Goal: Task Accomplishment & Management: Complete application form

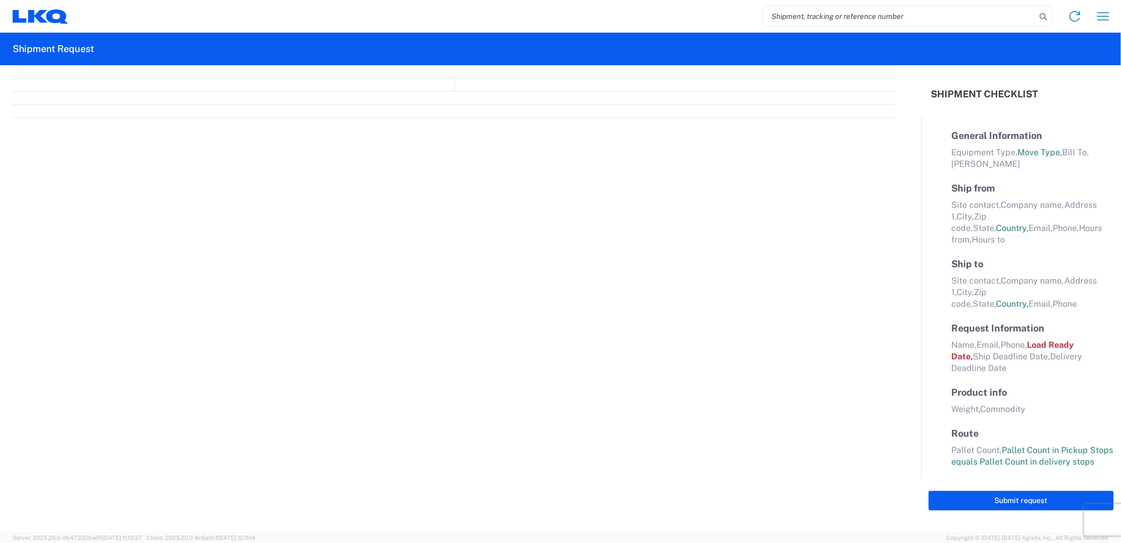
select select "FULL"
select select "LBS"
select select "IN"
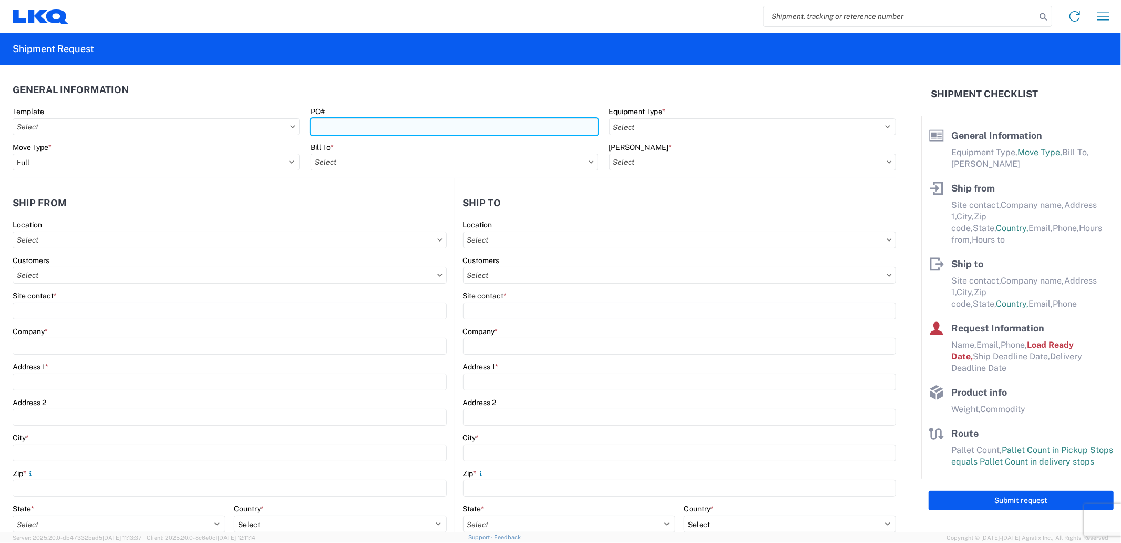
click at [412, 130] on input "PO#" at bounding box center [454, 126] width 287 height 17
click at [526, 130] on input "PO#" at bounding box center [454, 126] width 287 height 17
paste input "59759"
type input "59759"
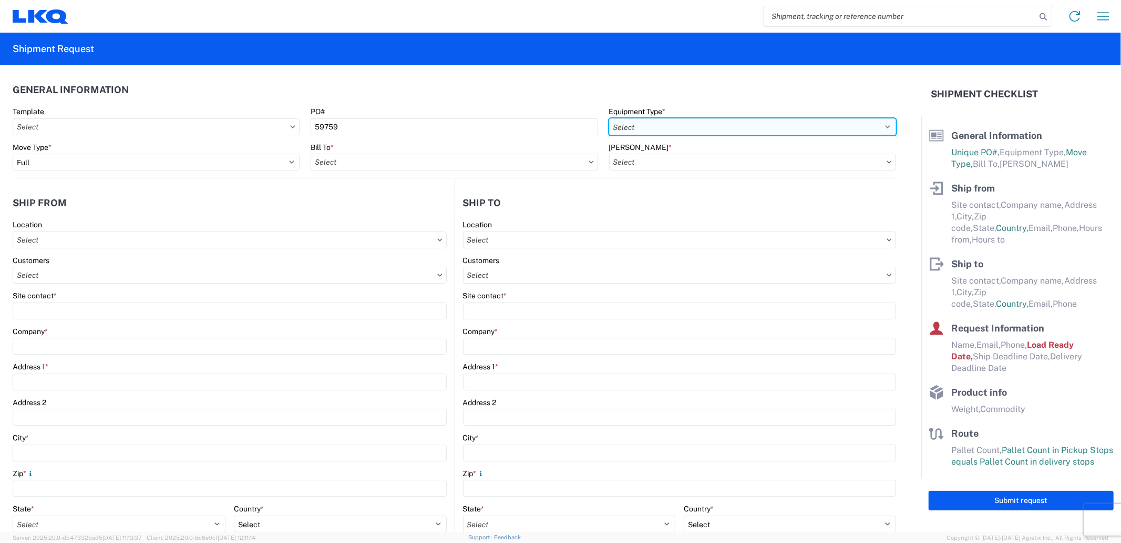
click at [727, 124] on select "Select 53’ Dry Van Flatbed Dropdeck (van) Lowboy (flatbed) Rail" at bounding box center [752, 126] width 287 height 17
select select "STDV"
click at [609, 118] on select "Select 53’ Dry Van Flatbed Dropdeck (van) Lowboy (flatbed) Rail" at bounding box center [752, 126] width 287 height 17
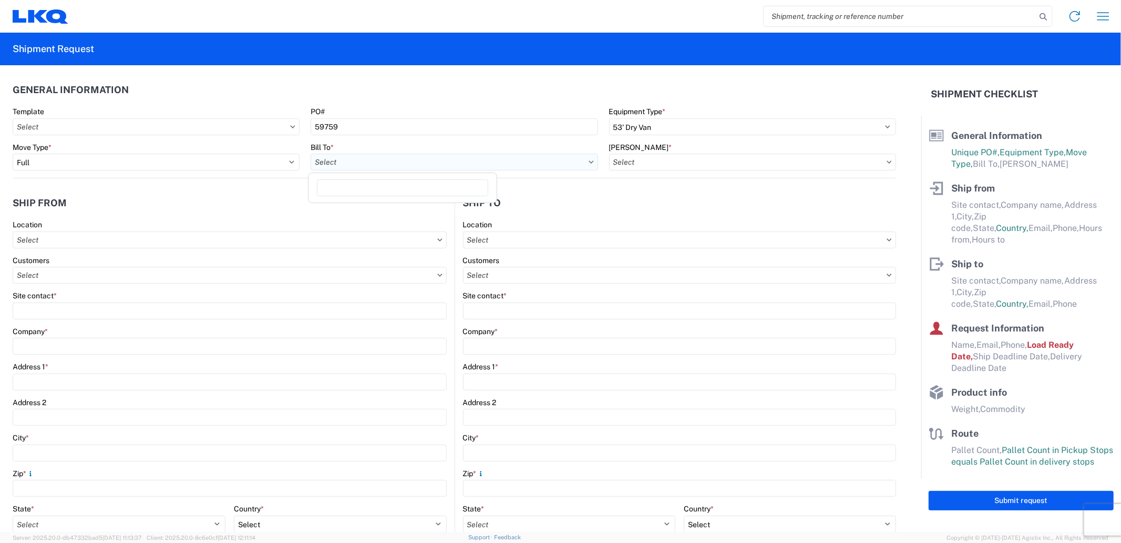
click at [453, 167] on input "text" at bounding box center [454, 162] width 287 height 17
type input "1882"
click at [419, 210] on div "1882 - North American ATK Corporation" at bounding box center [403, 208] width 184 height 17
type input "1882 - North American ATK Corporation"
click at [654, 161] on input "text" at bounding box center [752, 162] width 287 height 17
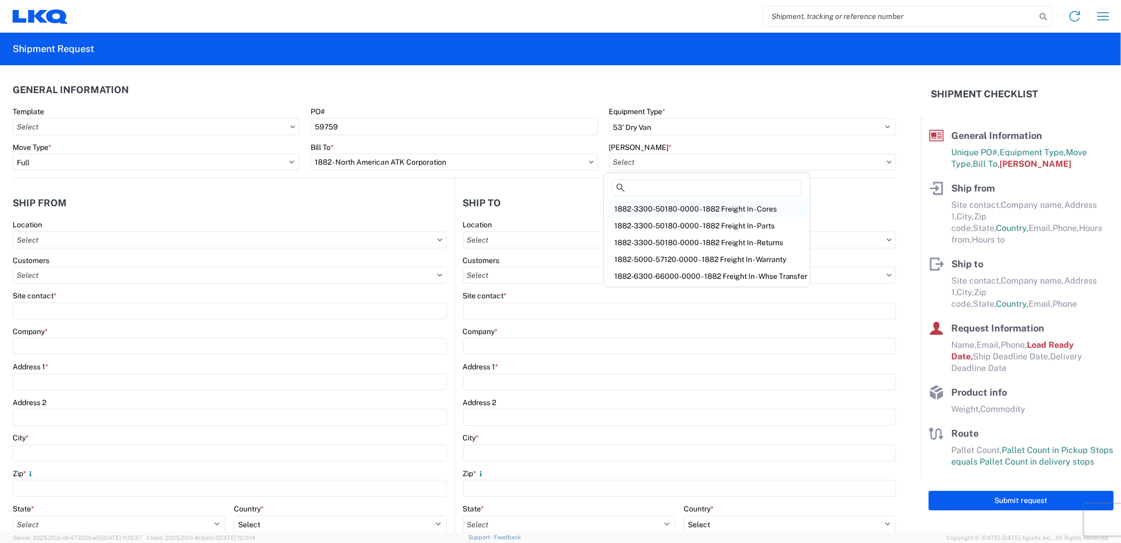
click at [710, 207] on div "1882-3300-50180-0000 - 1882 Freight In - Cores" at bounding box center [707, 208] width 202 height 17
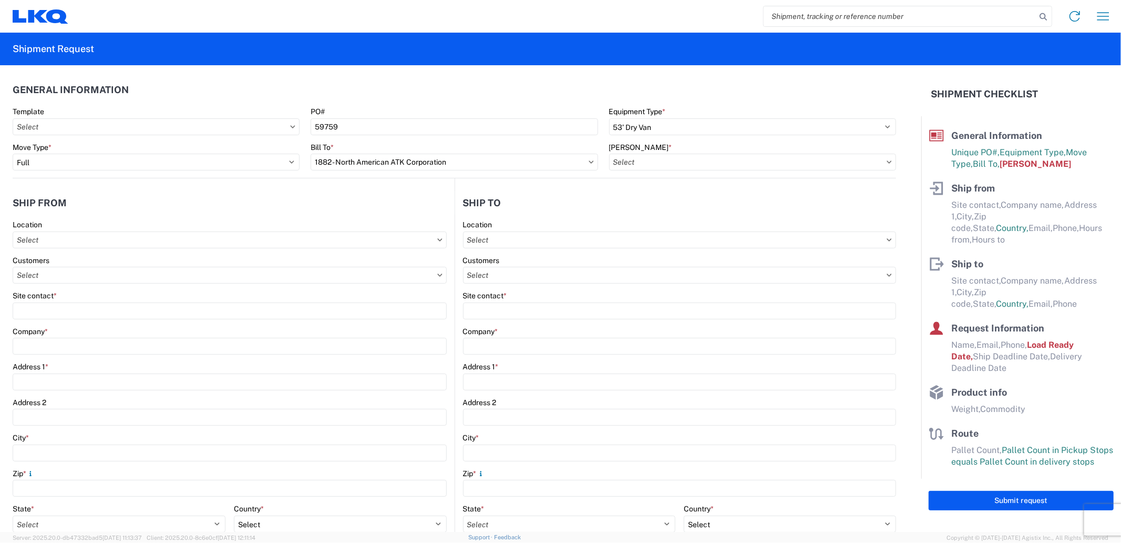
type input "1882-3300-50180-0000 - 1882 Freight In - Parts, 1882-3300-50180-0000 - 1882 Fre…"
click at [302, 246] on input "text" at bounding box center [230, 239] width 434 height 17
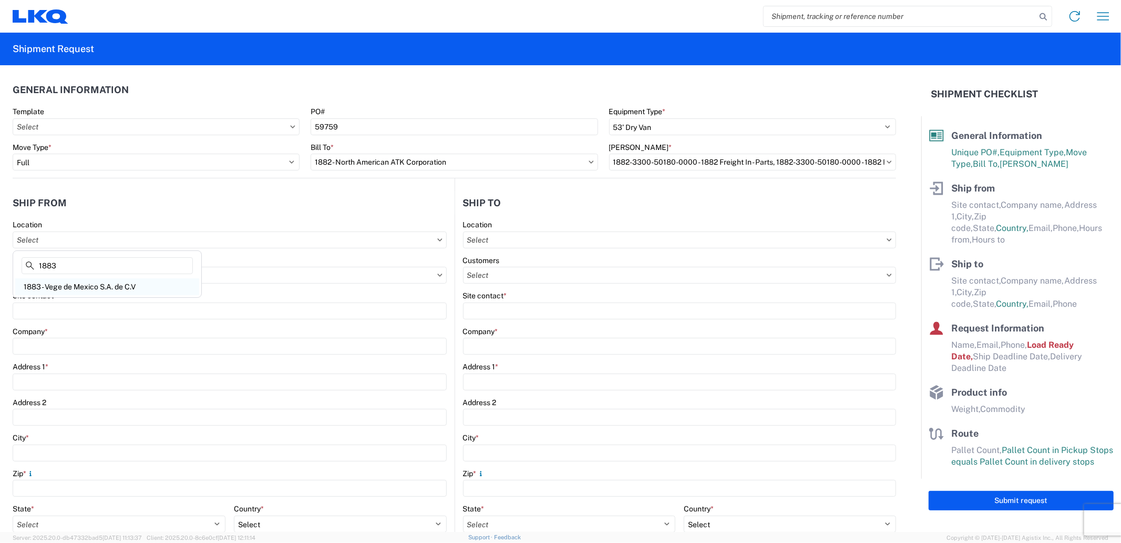
type input "1883"
click at [130, 290] on div "1883 - Vege de Mexico S.A. de C.V" at bounding box center [107, 286] width 184 height 17
type input "1883 - Vege de Mexico S.A. de C.V"
type input "LKQ Corporation"
type input "[GEOGRAPHIC_DATA] #[GEOGRAPHIC_DATA][PERSON_NAME]"
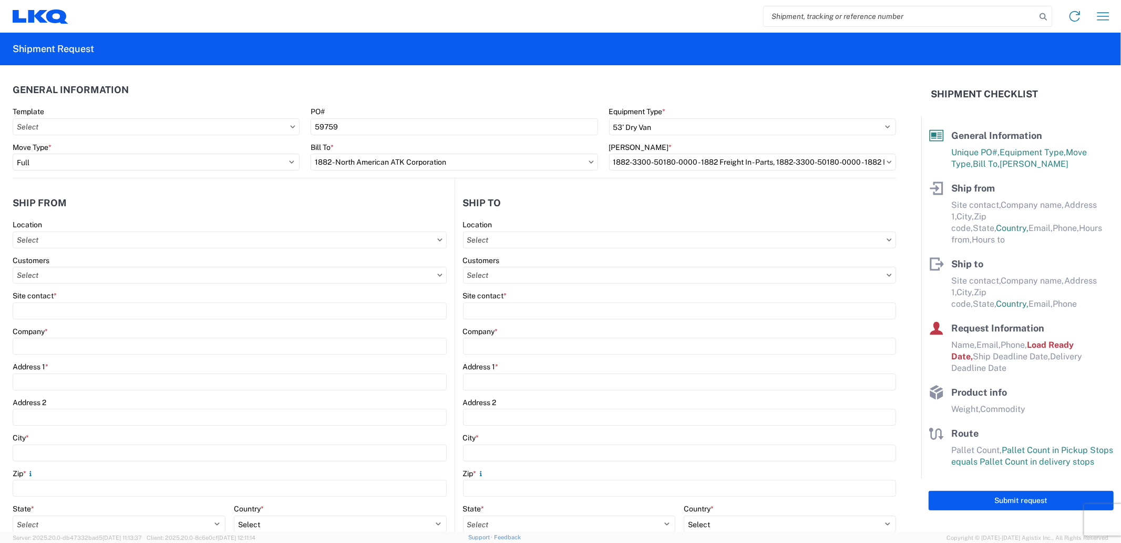
type input "[PERSON_NAME]"
type input "66050"
select select
select select "MX"
type input "08:00"
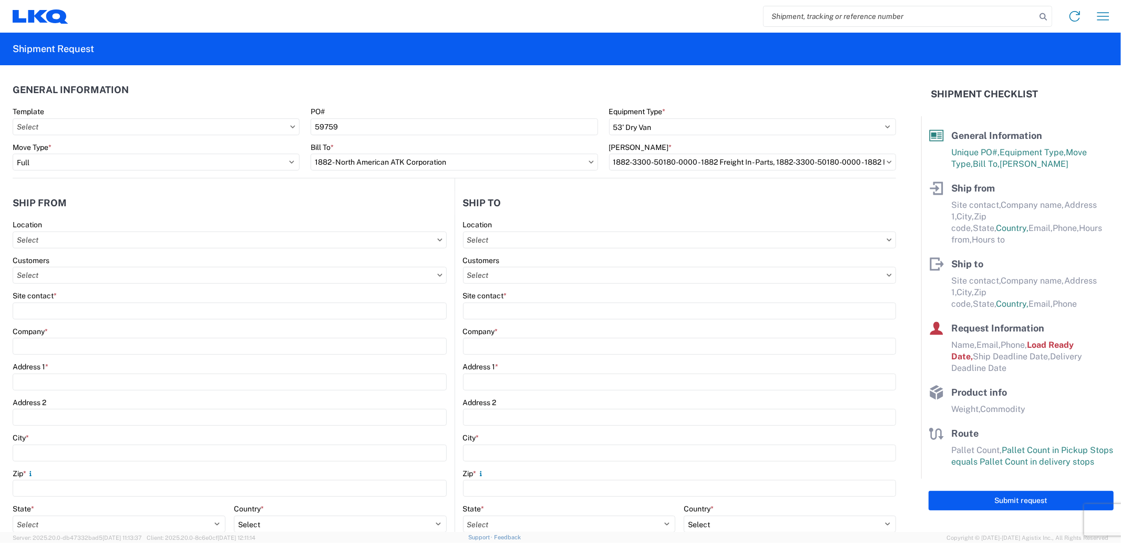
type input "17:00"
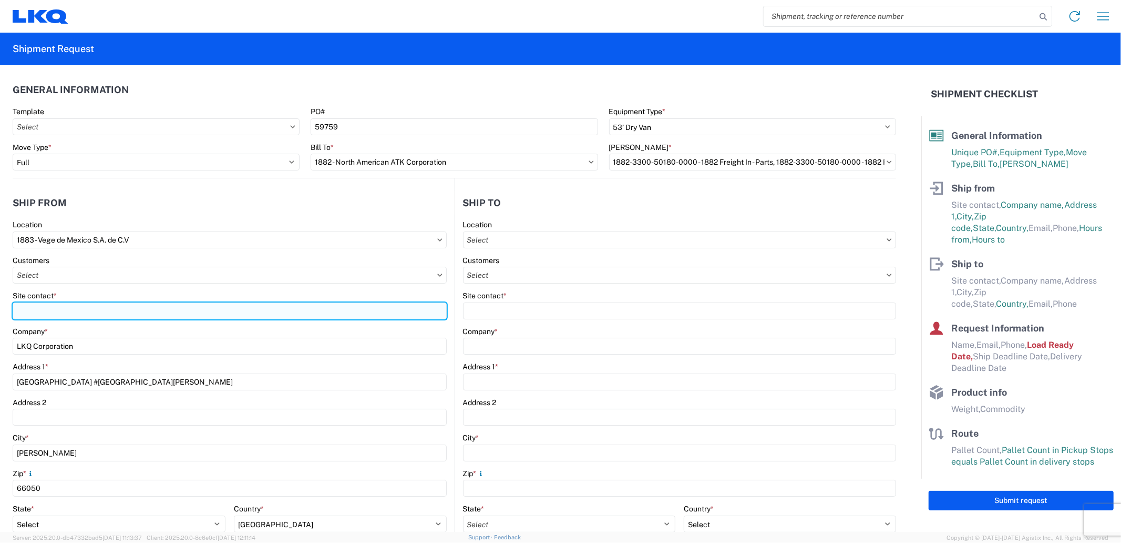
click at [97, 306] on input "Site contact *" at bounding box center [230, 310] width 434 height 17
type input "[PERSON_NAME]"
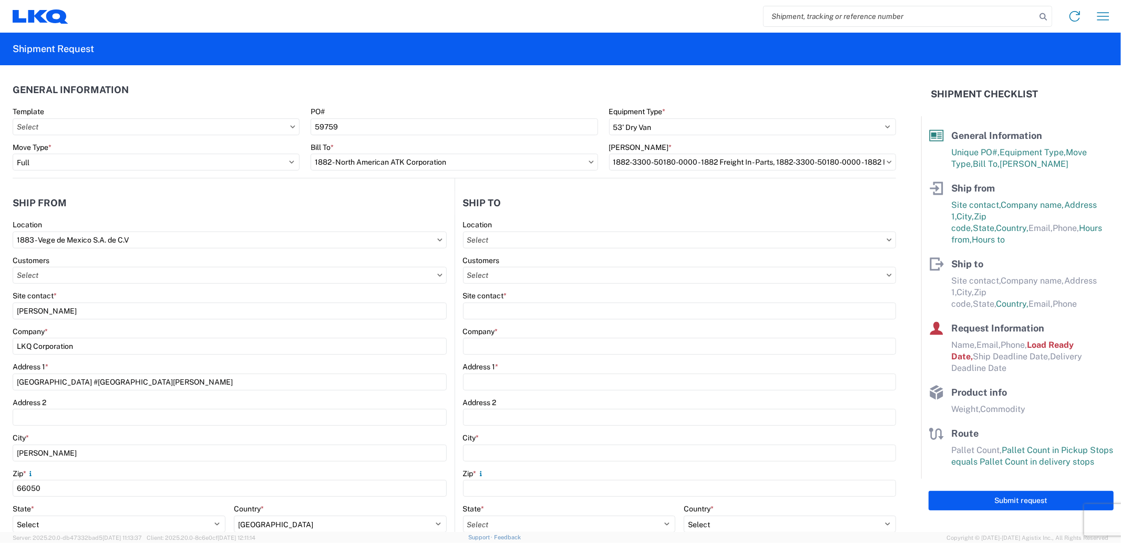
click at [103, 259] on div "Customers" at bounding box center [230, 259] width 434 height 9
click at [100, 263] on div "Customers" at bounding box center [230, 259] width 434 height 9
click at [91, 272] on input "text" at bounding box center [230, 275] width 434 height 17
click at [497, 235] on input "text" at bounding box center [680, 239] width 434 height 17
type input "1880"
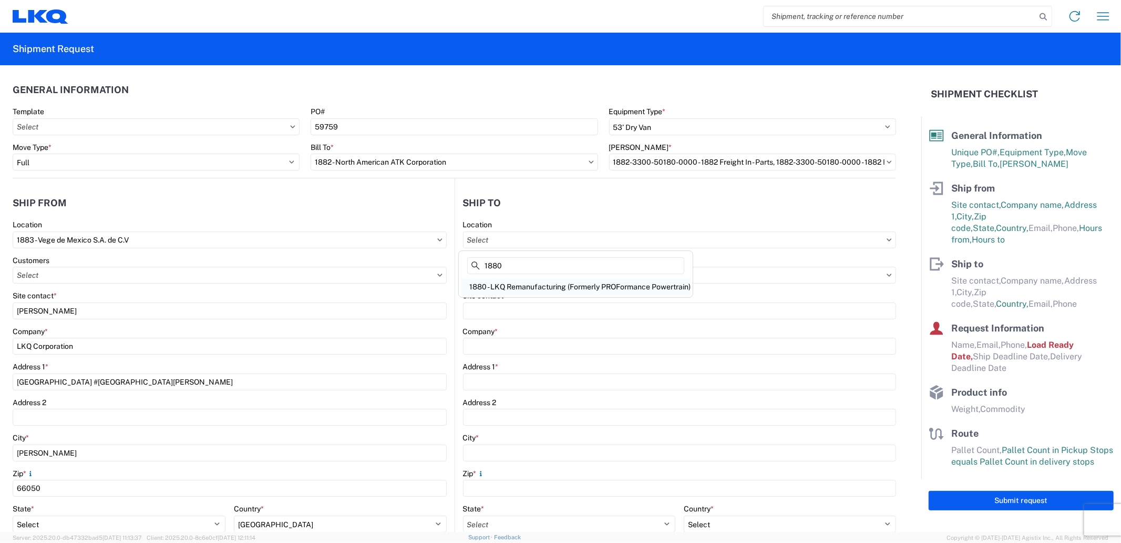
click at [524, 283] on div "1880 - LKQ Remanufacturing (Formerly PROFormance Powertrain)" at bounding box center [576, 286] width 230 height 17
type input "1880 - LKQ Remanufacturing (Formerly PROFormance Powertrain)"
type input "LKQ Corporation"
type input "[STREET_ADDRESS]"
type input "[GEOGRAPHIC_DATA]"
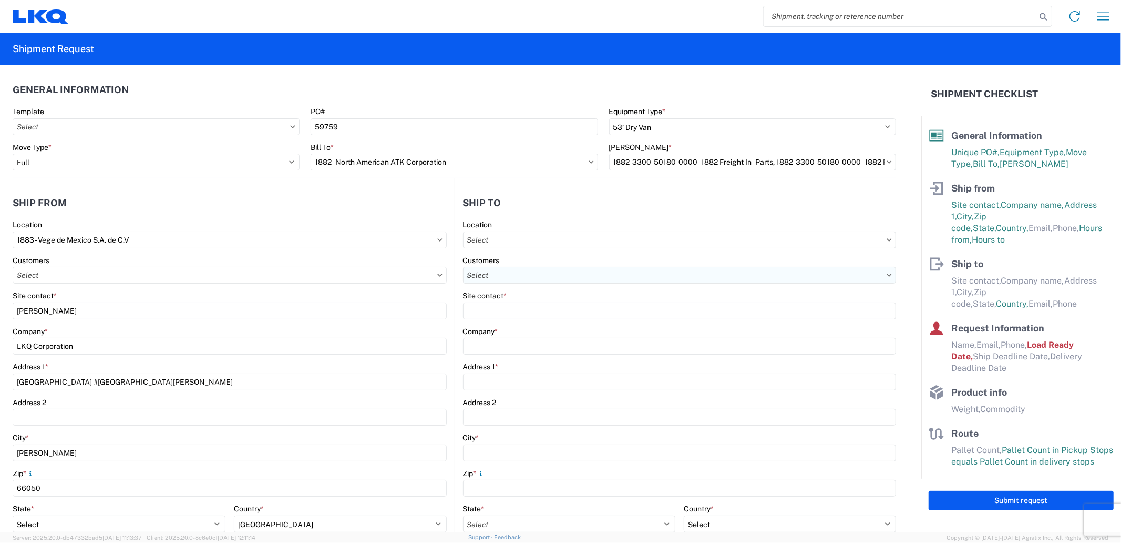
type input "65803"
select select "US"
type input "07:30"
type input "16:30"
select select
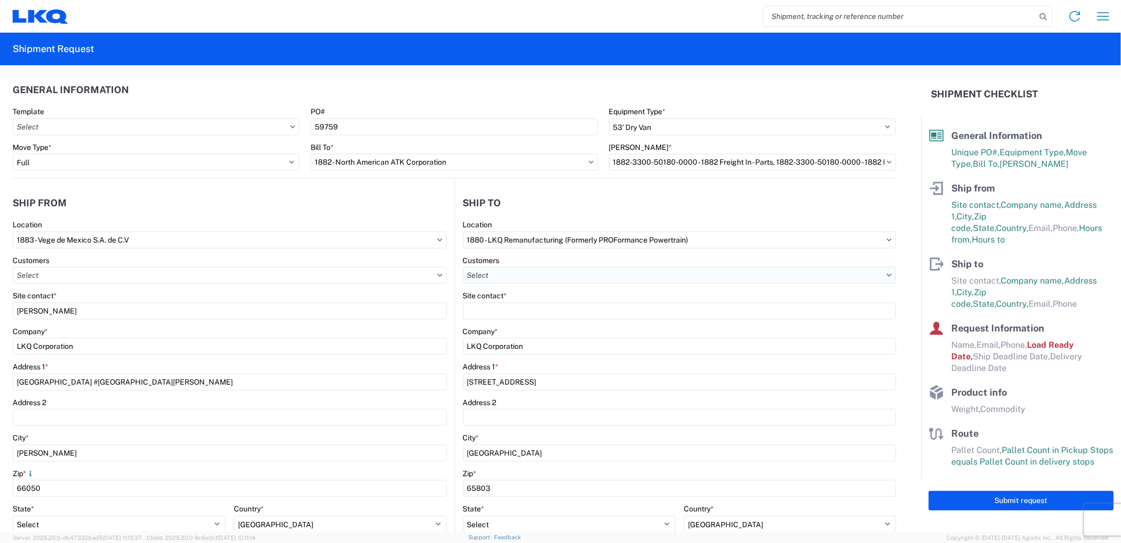
click at [507, 273] on input "text" at bounding box center [680, 275] width 434 height 17
click at [514, 280] on input "text" at bounding box center [680, 275] width 434 height 17
click at [516, 275] on input "text" at bounding box center [680, 275] width 434 height 17
type input "[PERSON_NAME]"
click at [402, 195] on header "Ship from" at bounding box center [234, 203] width 442 height 24
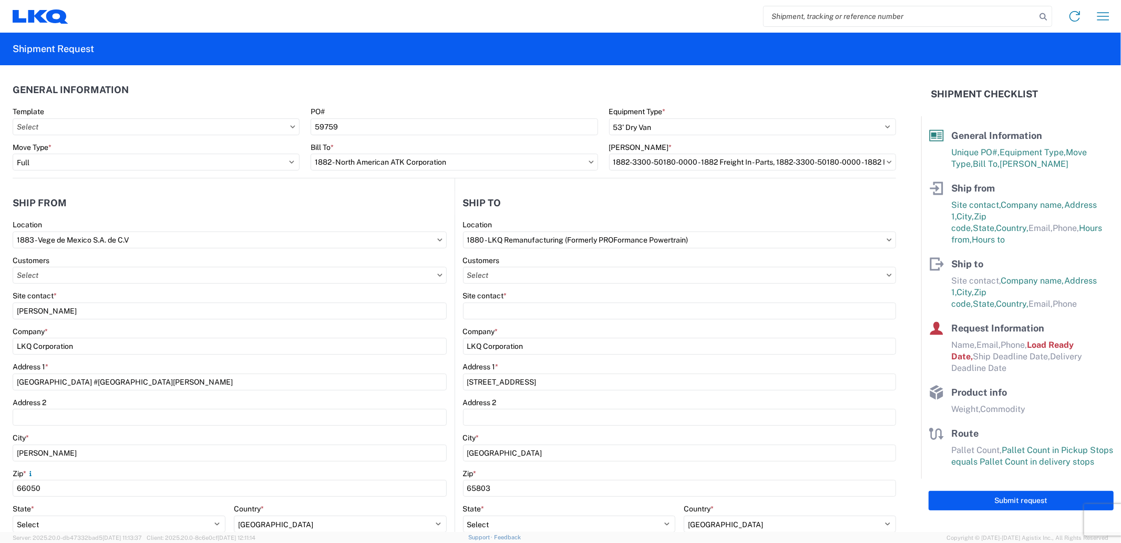
click at [506, 328] on div "Company *" at bounding box center [680, 330] width 434 height 9
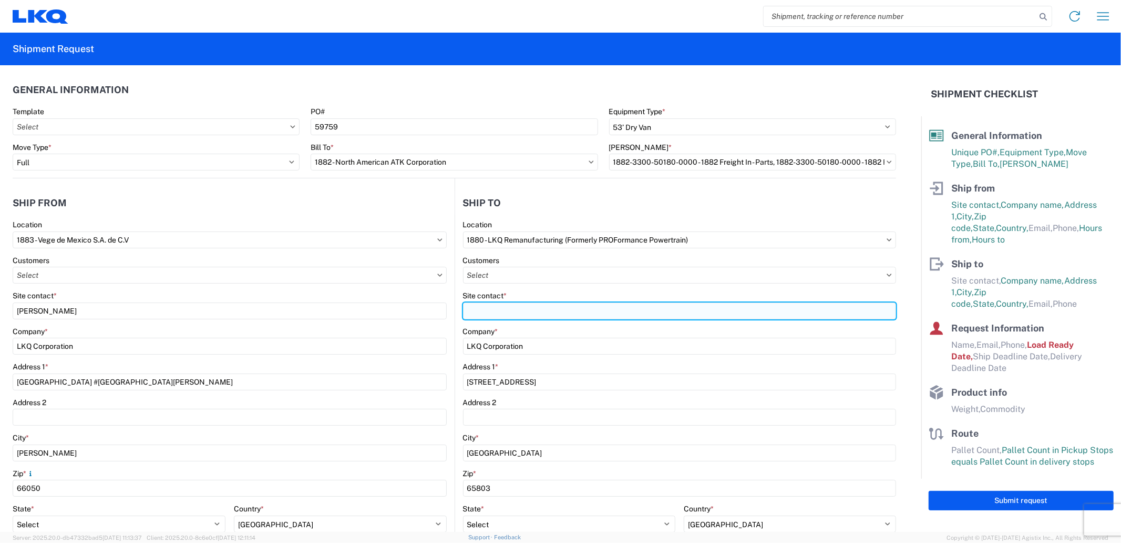
click at [516, 313] on input "Site contact *" at bounding box center [680, 310] width 434 height 17
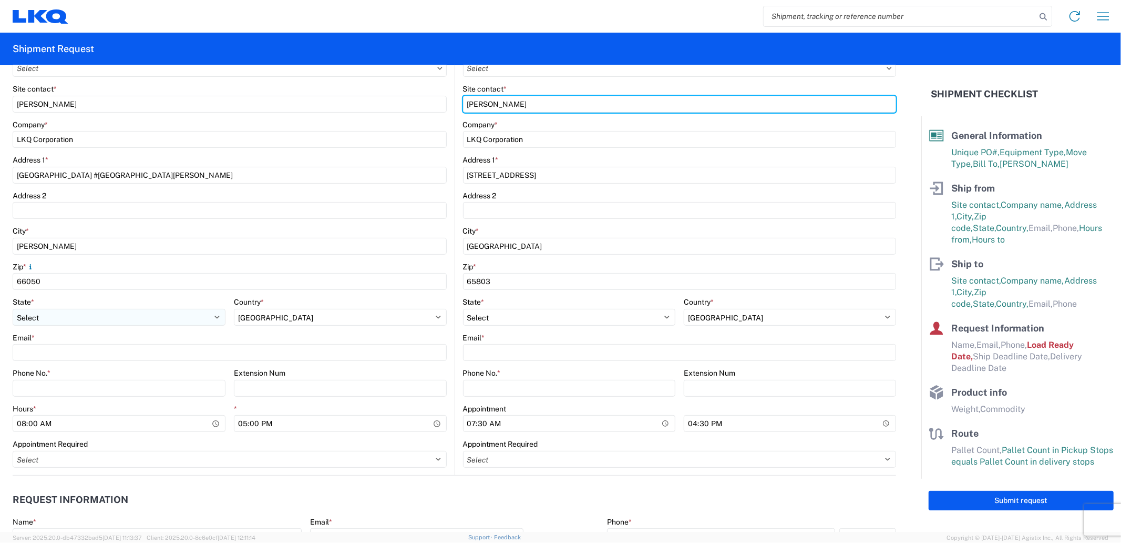
scroll to position [233, 0]
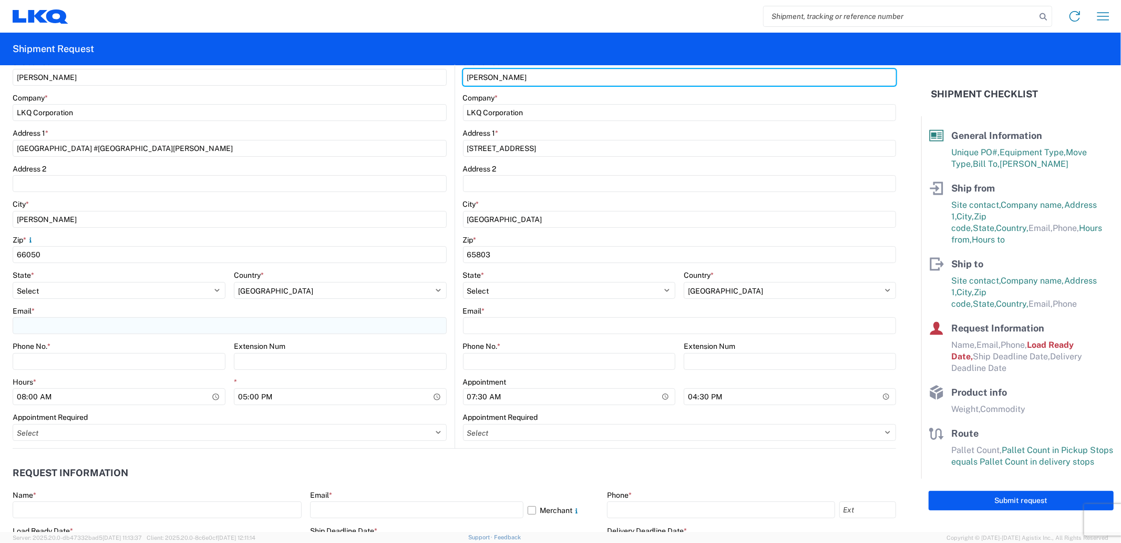
type input "[PERSON_NAME]"
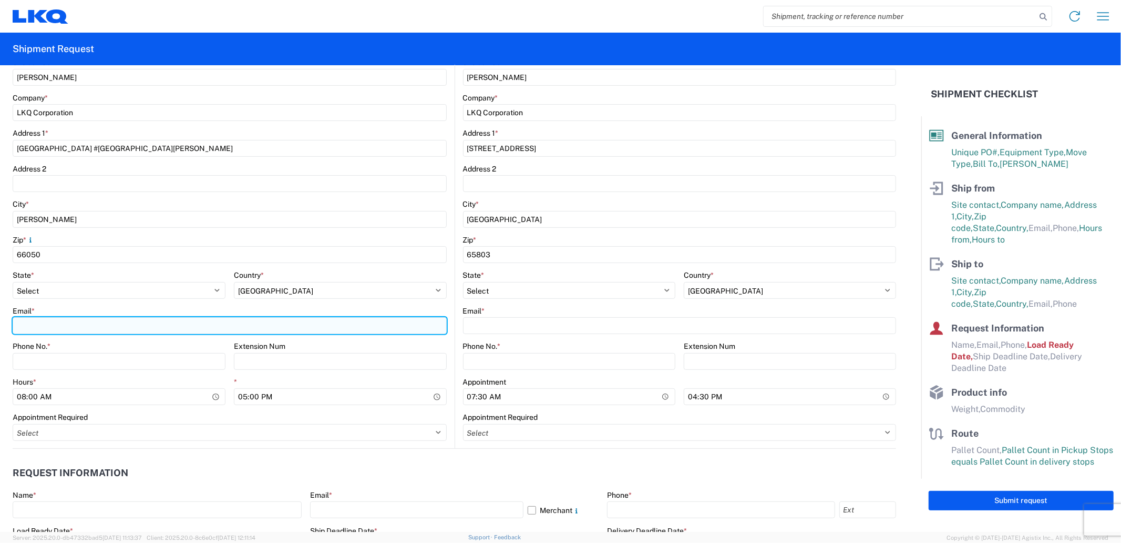
click at [96, 330] on input "Email *" at bounding box center [230, 325] width 434 height 17
type input "[EMAIL_ADDRESS][DOMAIN_NAME]"
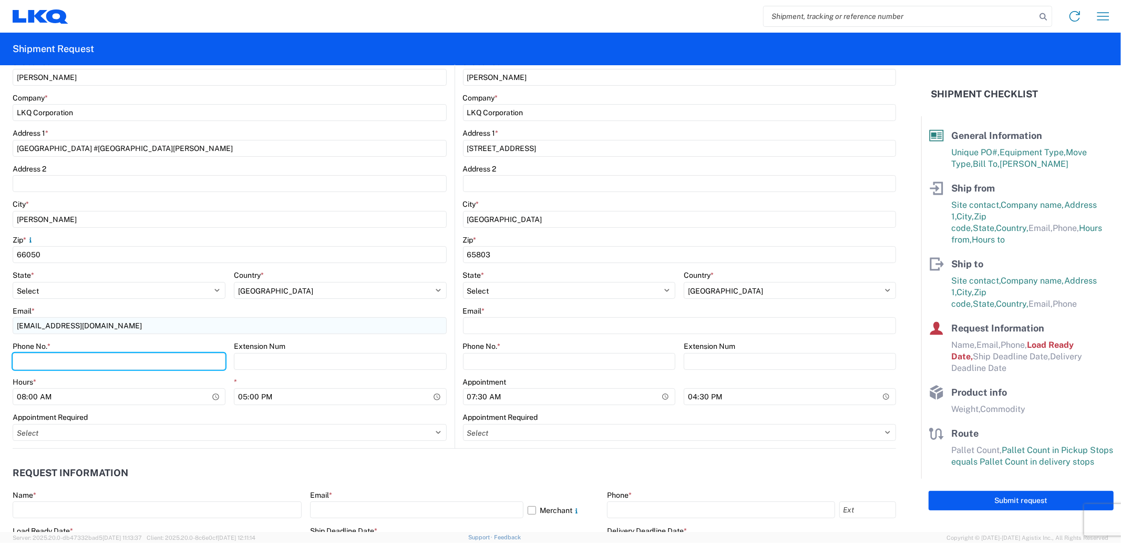
type input "82218326"
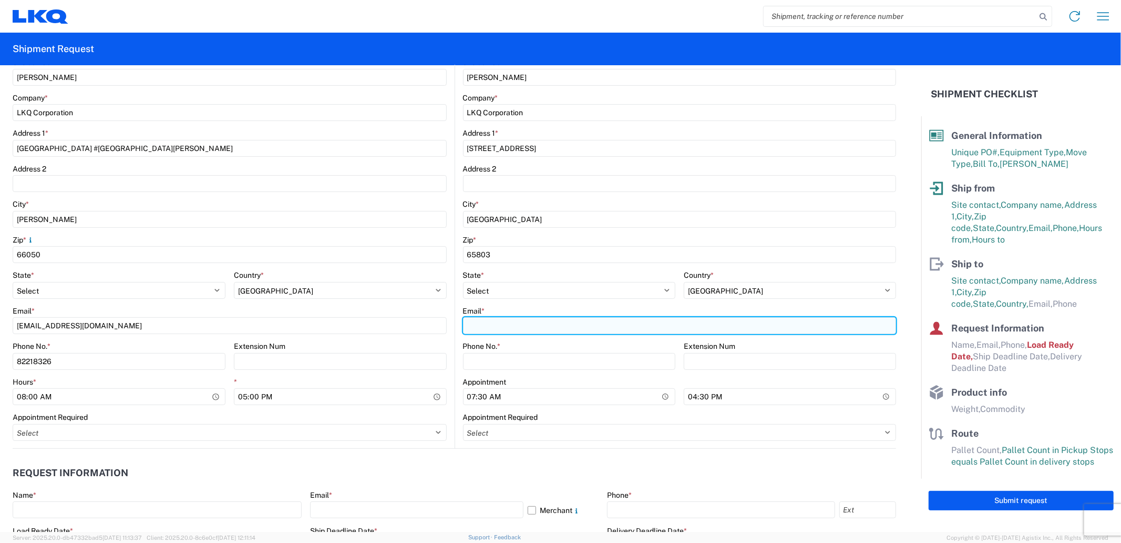
click at [486, 327] on input "Email *" at bounding box center [680, 325] width 434 height 17
paste input "[EMAIL_ADDRESS][DOMAIN_NAME]"
type input "[EMAIL_ADDRESS][DOMAIN_NAME]"
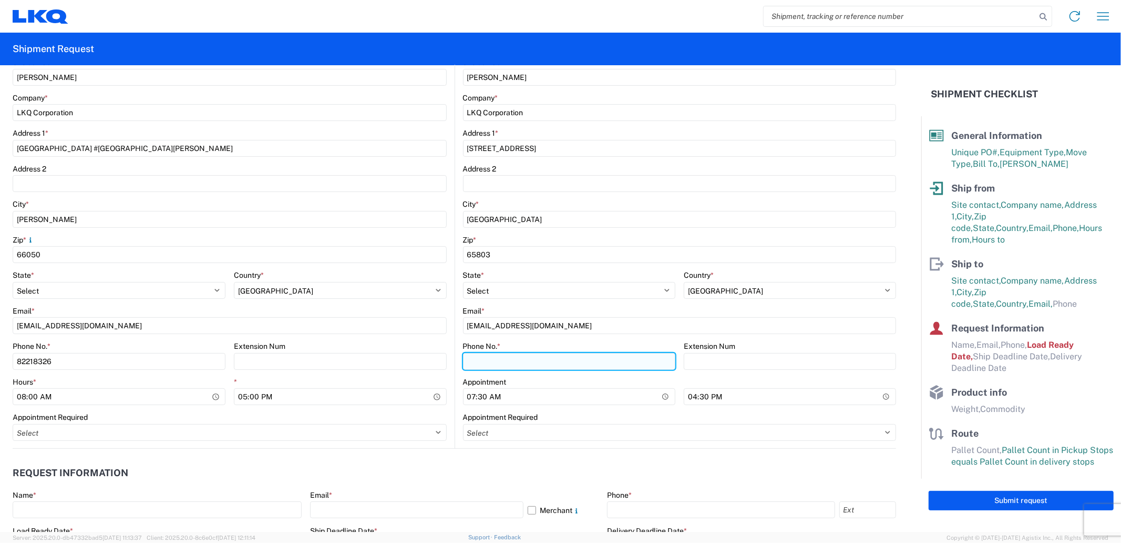
click at [492, 365] on input "Phone No. *" at bounding box center [569, 361] width 212 height 17
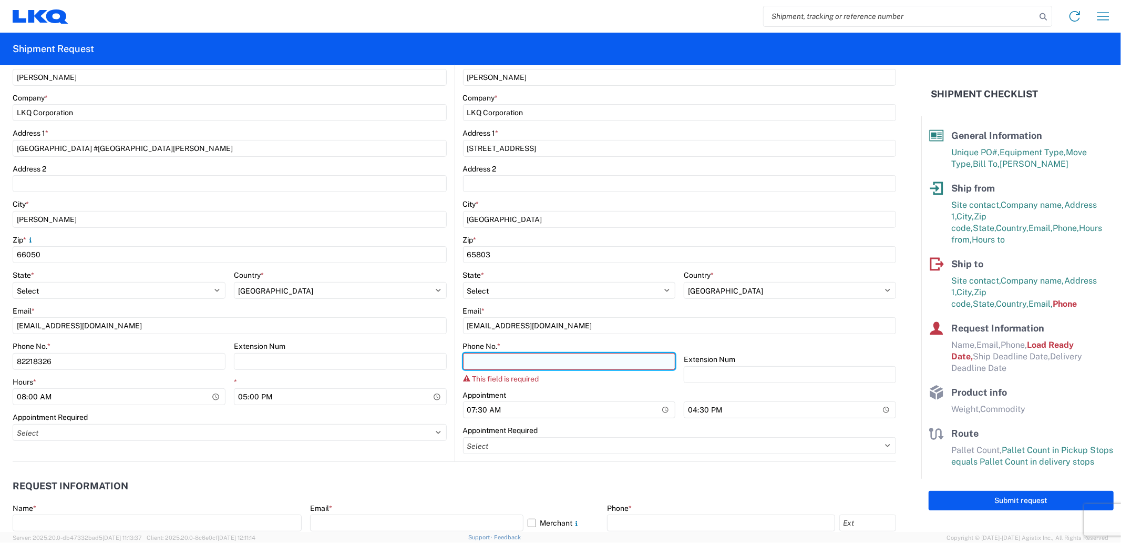
paste input "[PHONE_NUMBER]"
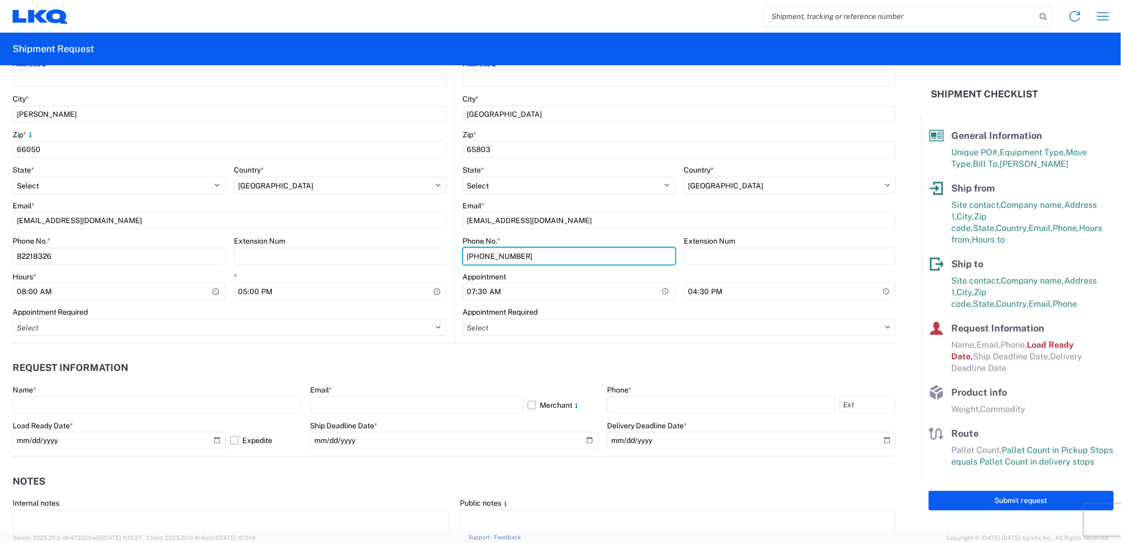
scroll to position [350, 0]
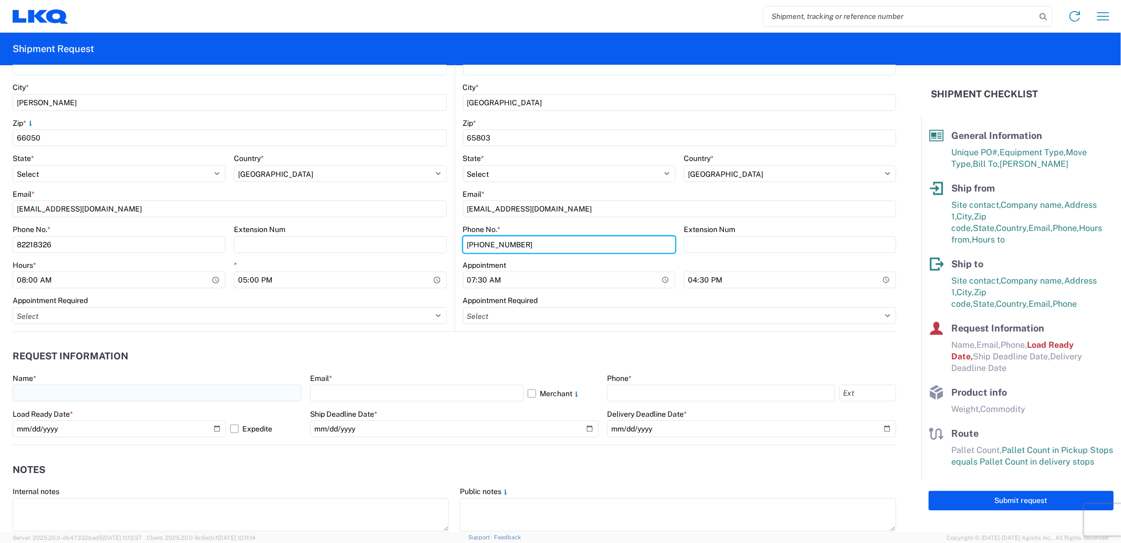
type input "[PHONE_NUMBER]"
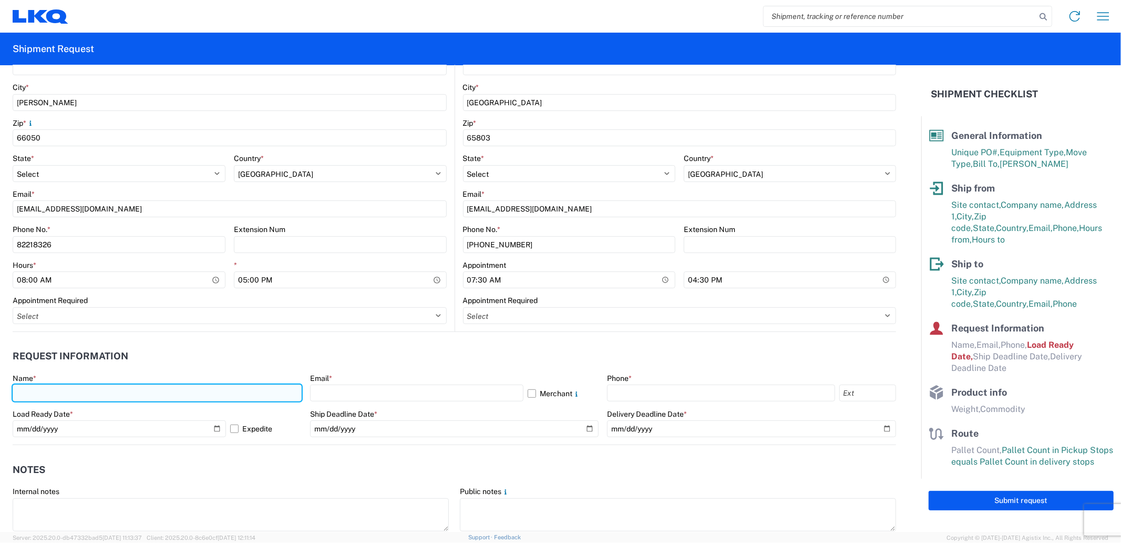
click at [130, 391] on input "text" at bounding box center [157, 392] width 289 height 17
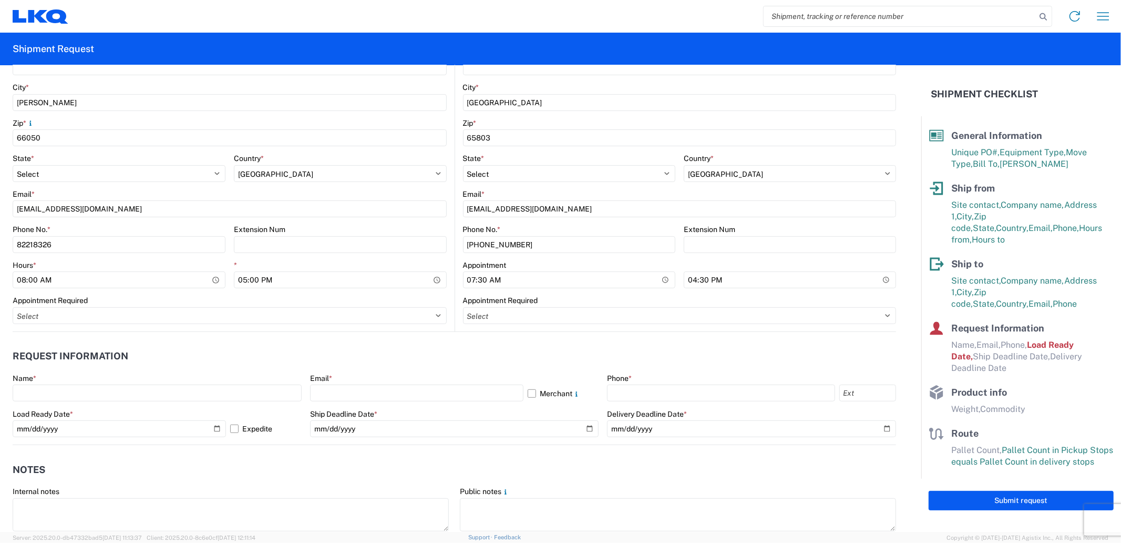
click at [290, 347] on header "Request Information" at bounding box center [455, 356] width 884 height 24
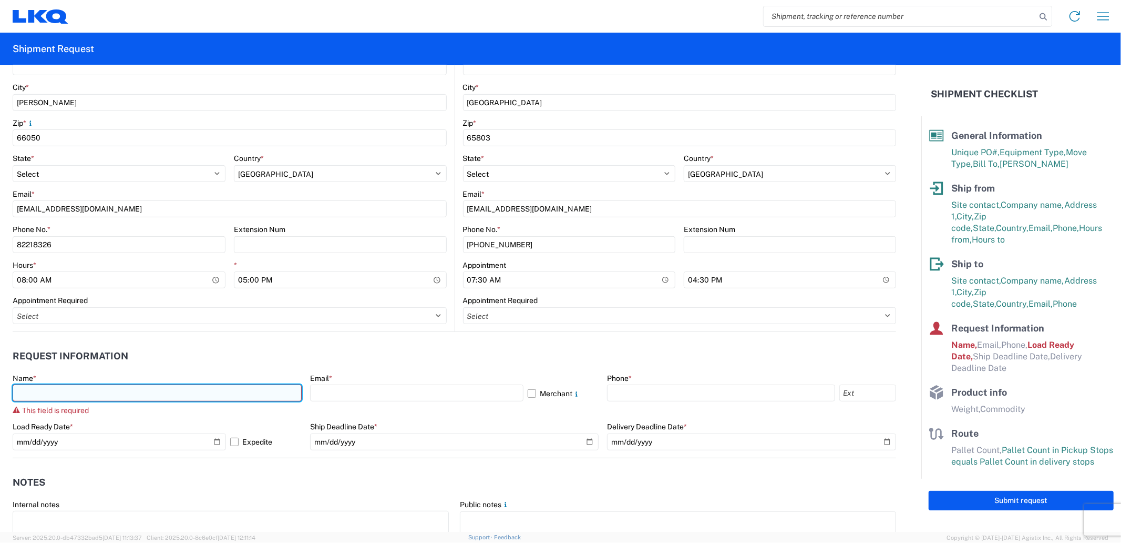
click at [196, 391] on input "text" at bounding box center [157, 392] width 289 height 17
click at [249, 387] on input "text" at bounding box center [157, 392] width 289 height 17
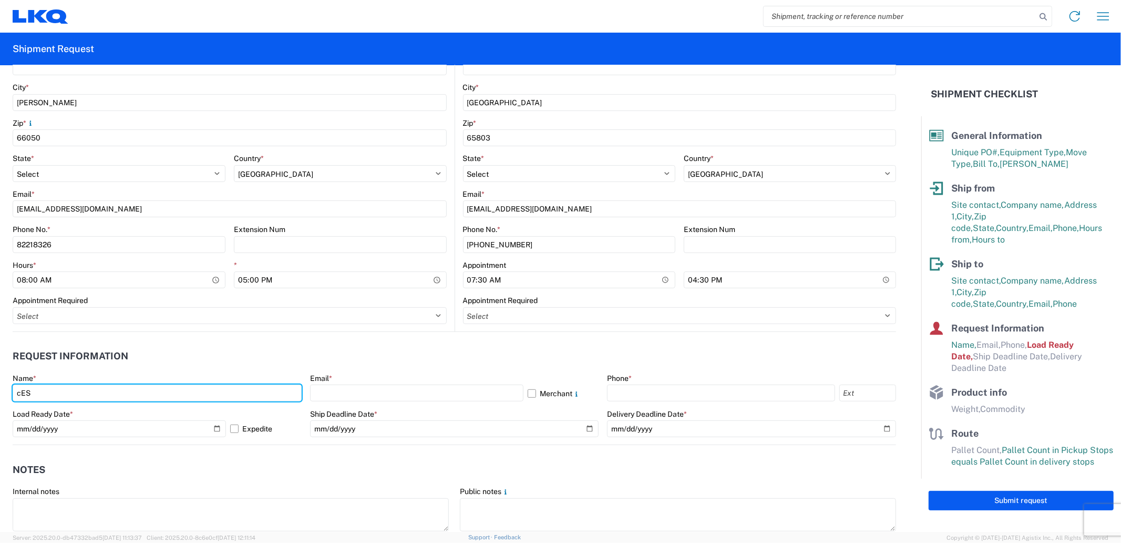
drag, startPoint x: 158, startPoint y: 390, endPoint x: 0, endPoint y: 390, distance: 158.2
click at [0, 390] on form "General Information Template PO# 59759 Equipment Type * Select 53’ Dry Van Flat…" at bounding box center [461, 298] width 922 height 466
type input "c"
type input "[PERSON_NAME]"
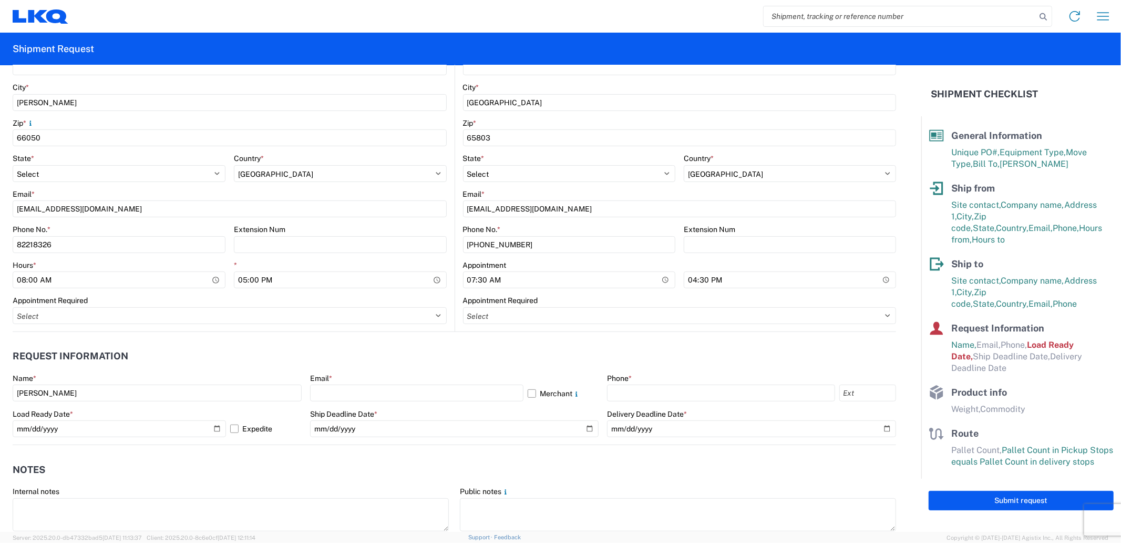
click at [365, 379] on div "Email *" at bounding box center [454, 377] width 289 height 9
click at [365, 384] on input "text" at bounding box center [416, 392] width 213 height 17
type input "[EMAIL_ADDRESS][DOMAIN_NAME]"
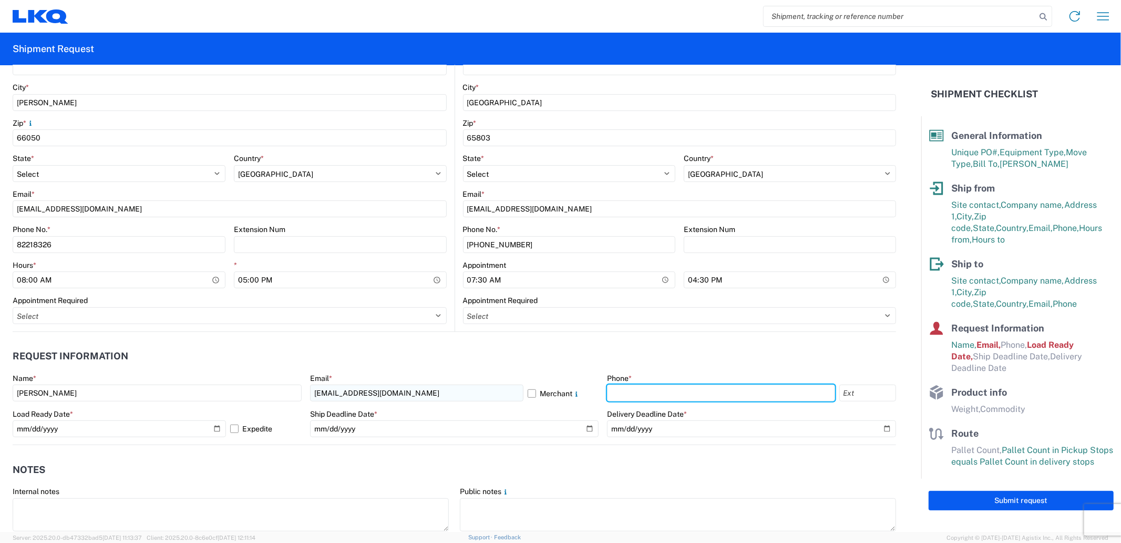
type input "82218326"
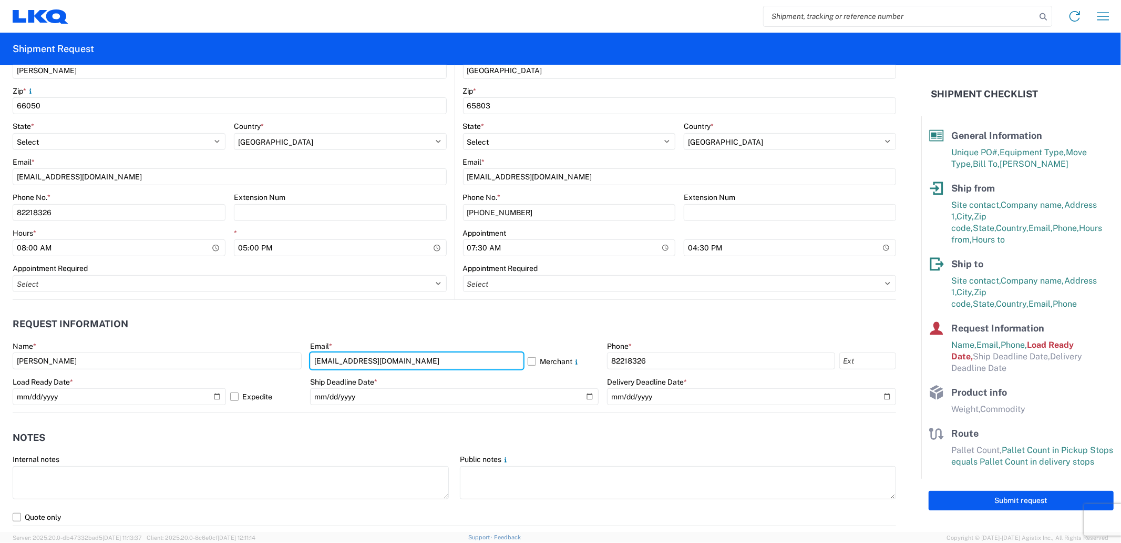
scroll to position [408, 0]
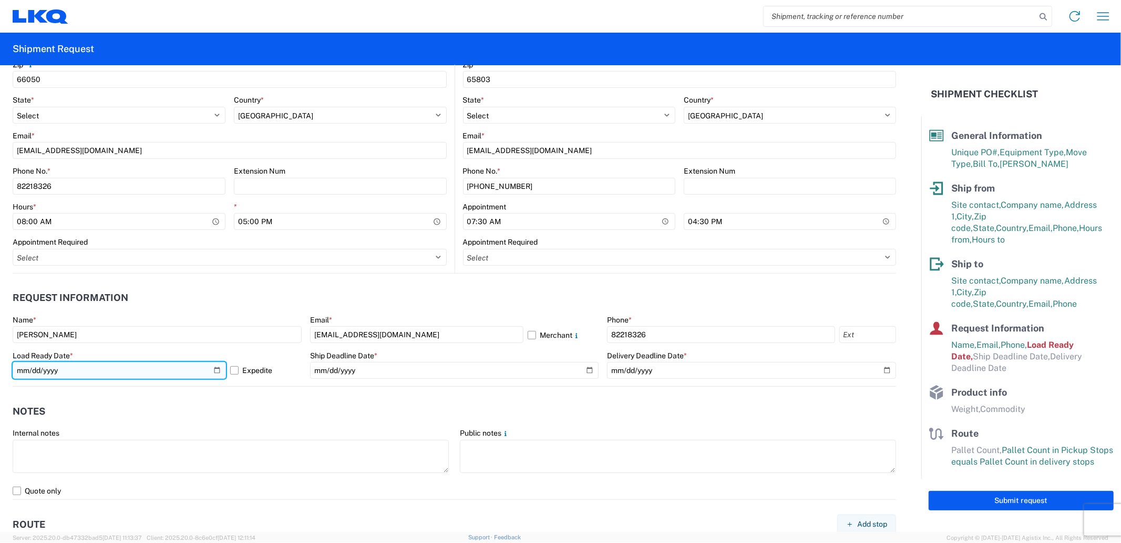
click at [213, 371] on input "[DATE]" at bounding box center [119, 370] width 213 height 17
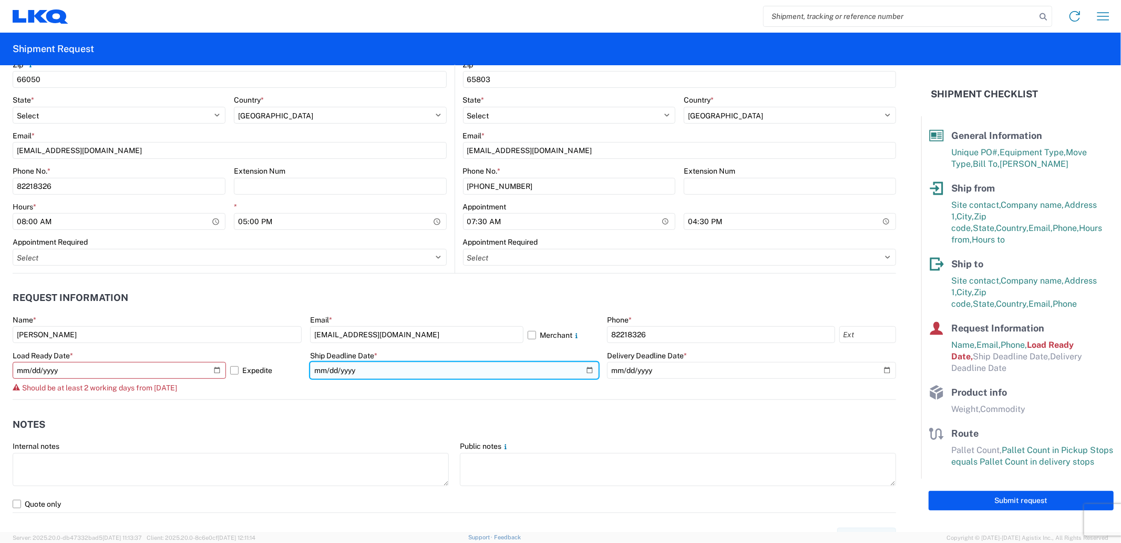
click at [585, 368] on input "date" at bounding box center [454, 370] width 289 height 17
type input "[DATE]"
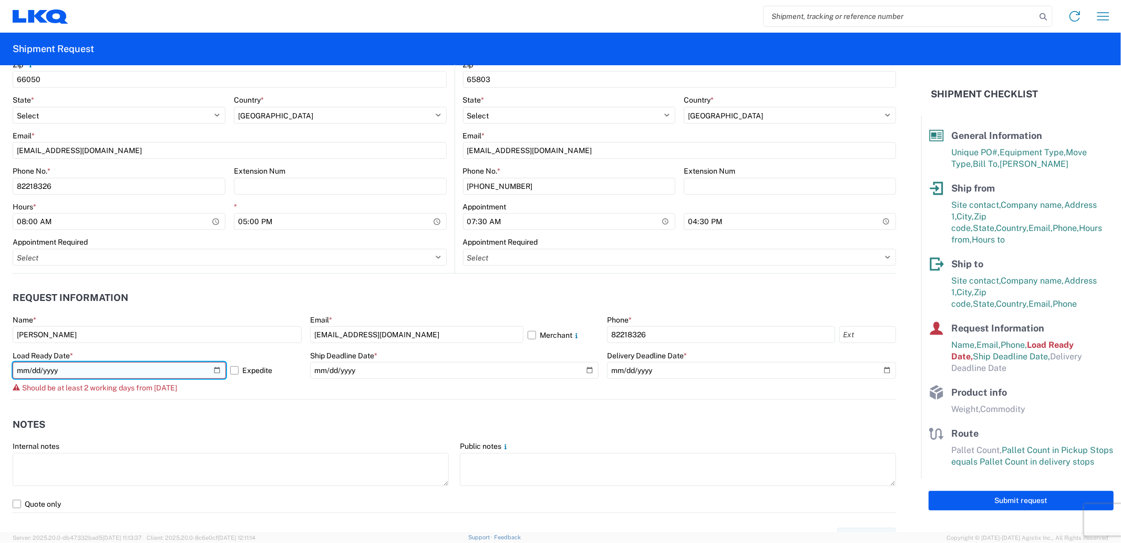
click at [219, 364] on input "[DATE]" at bounding box center [119, 370] width 213 height 17
click at [216, 367] on input "[DATE]" at bounding box center [119, 370] width 213 height 17
type input "[DATE]"
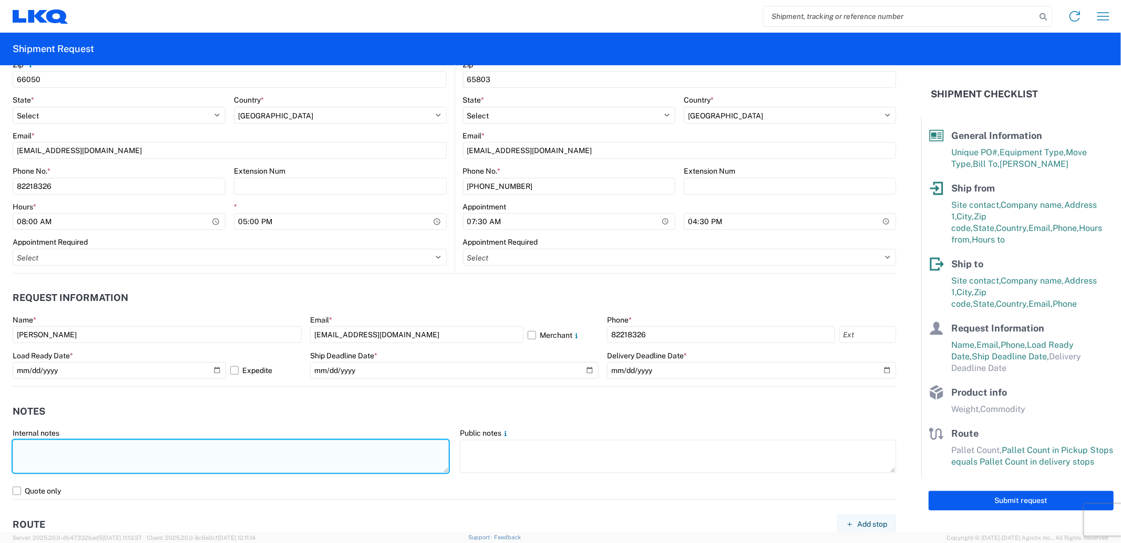
click at [157, 447] on textarea at bounding box center [231, 455] width 436 height 33
type textarea "W"
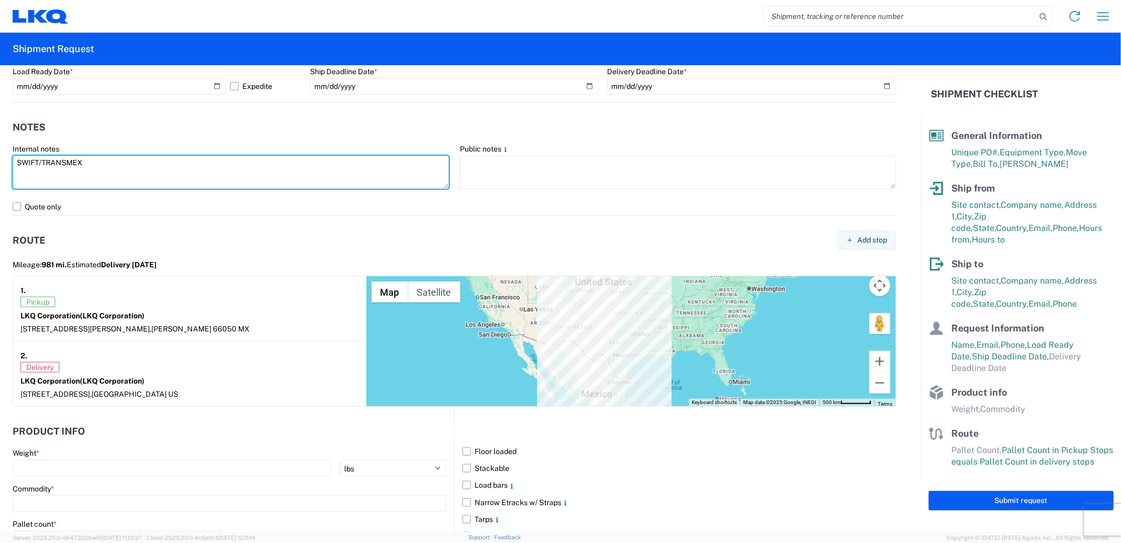
scroll to position [857, 0]
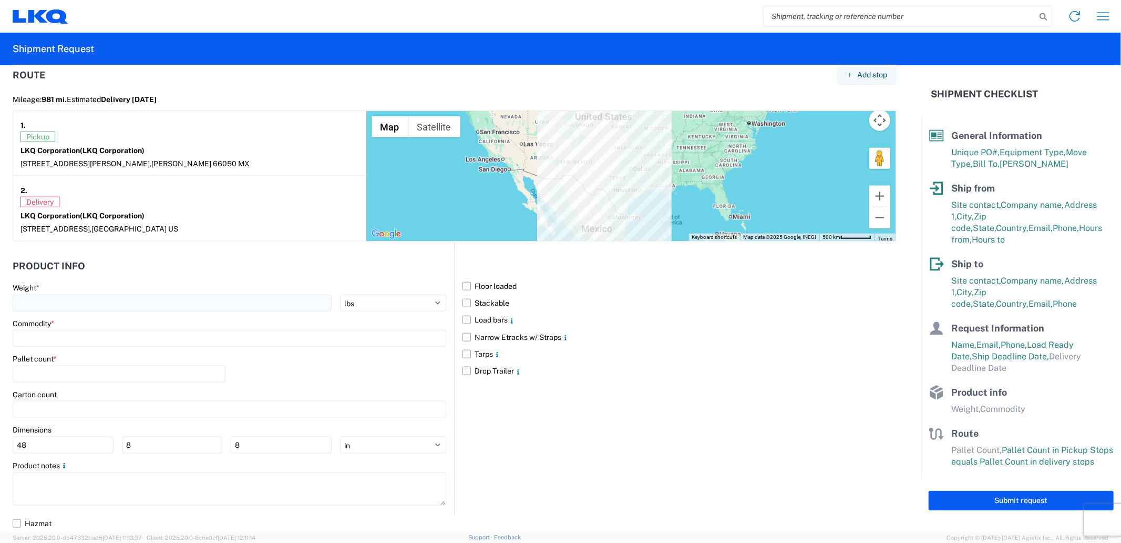
type textarea "SWIFT/TRANSMEX"
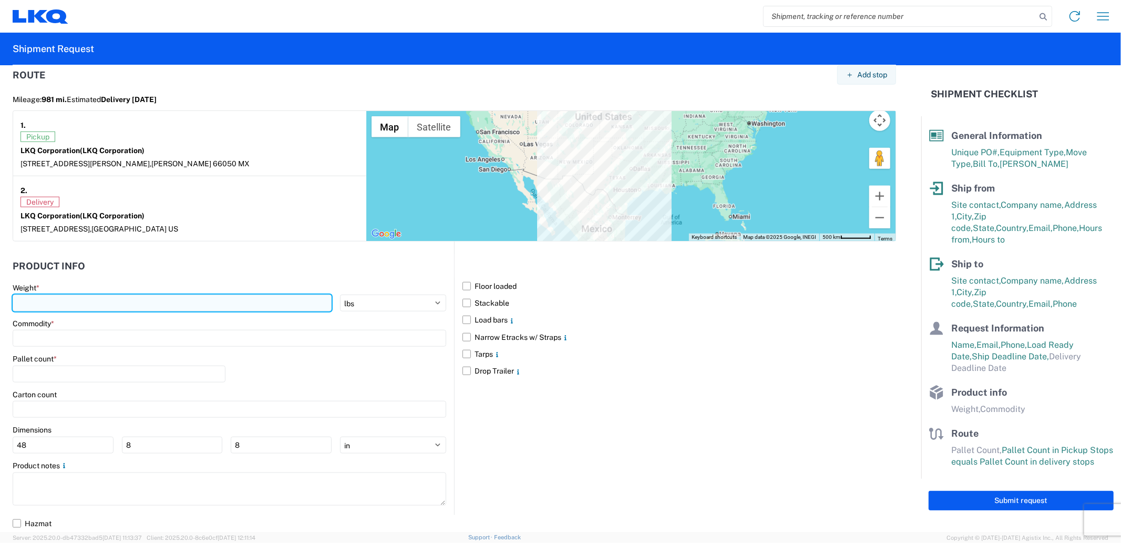
click at [109, 298] on input "number" at bounding box center [172, 302] width 319 height 17
type input "20000"
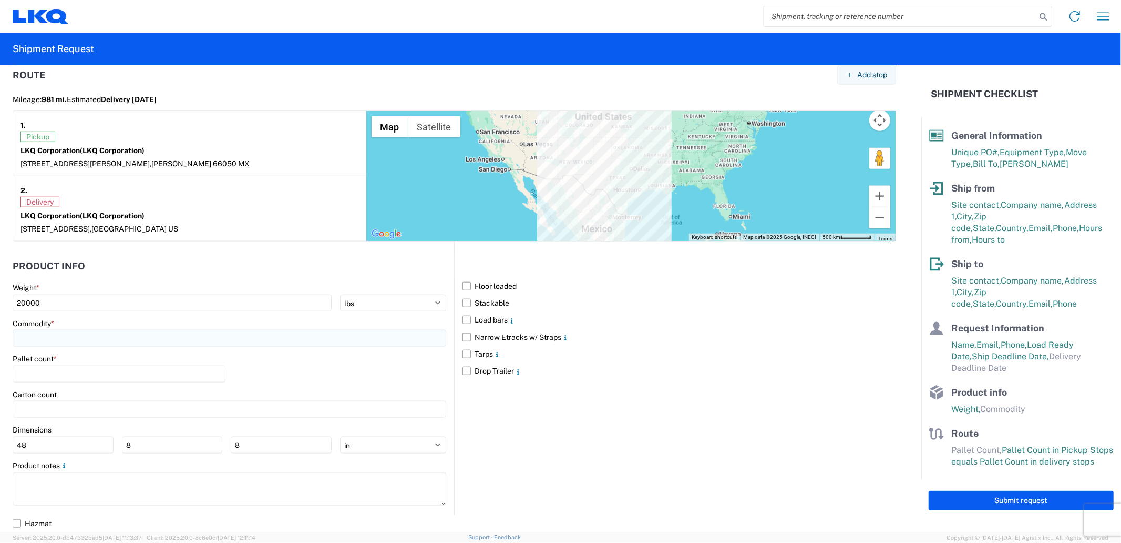
click at [60, 338] on input at bounding box center [230, 338] width 434 height 17
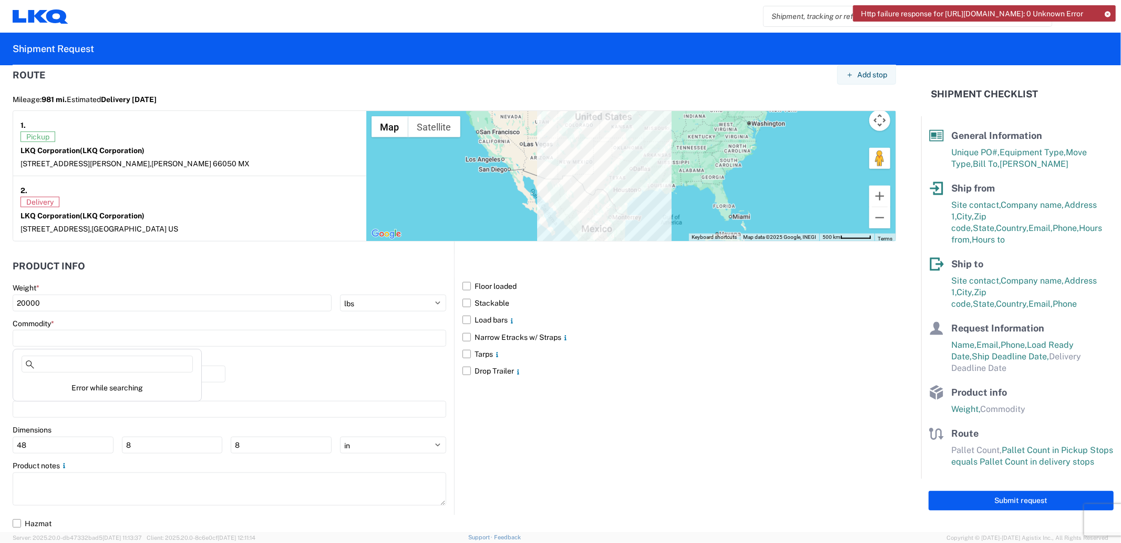
click at [263, 355] on div "Pallet count *" at bounding box center [230, 372] width 434 height 36
click at [155, 346] on input at bounding box center [230, 338] width 434 height 17
type input "C"
type input "ENGI"
click at [108, 387] on div "Engines, Transmissions" at bounding box center [107, 384] width 184 height 17
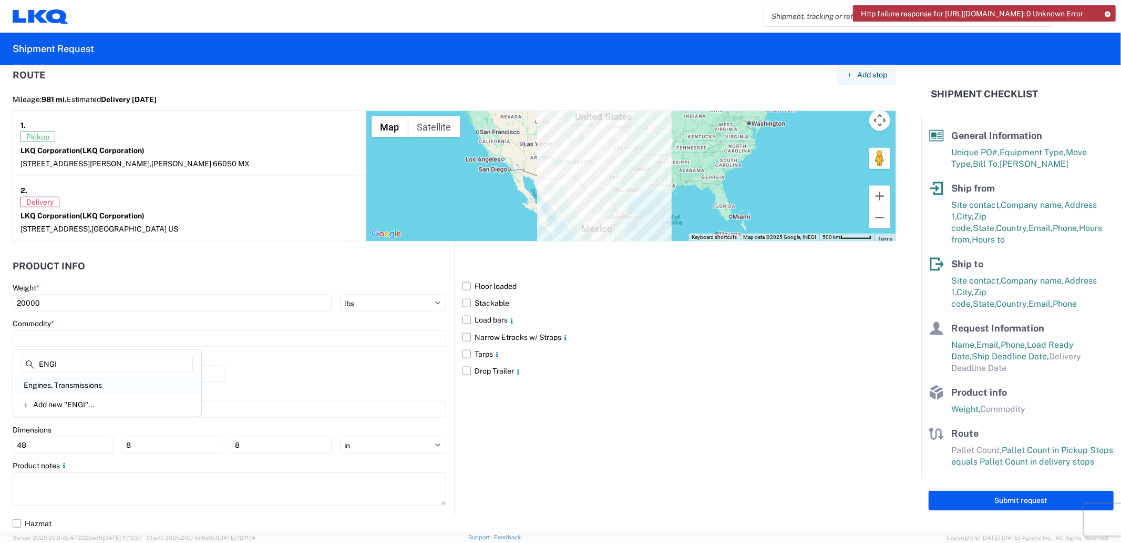
type input "Engines, Transmissions"
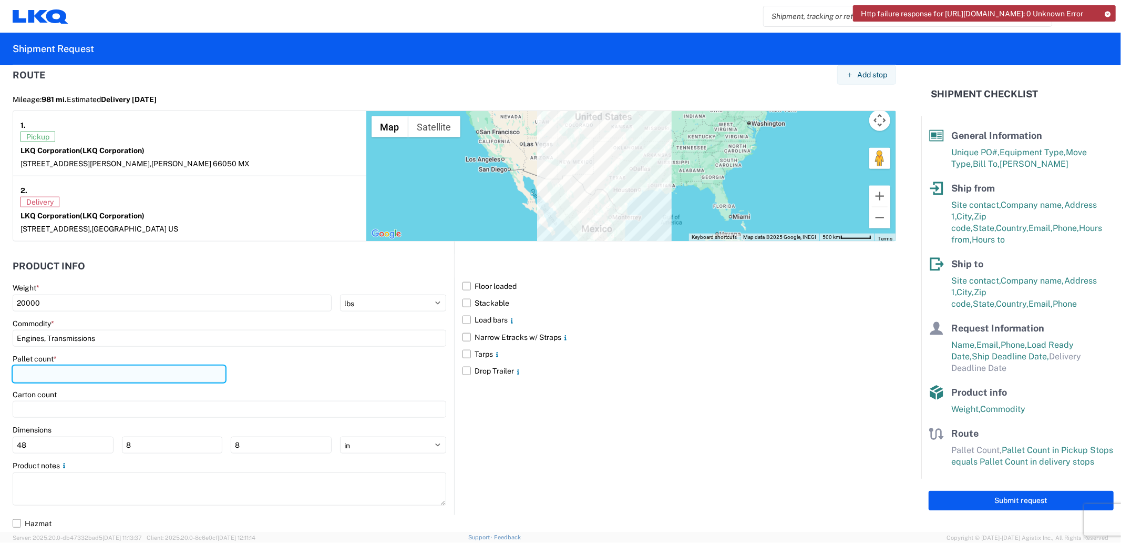
click at [96, 380] on input "number" at bounding box center [119, 373] width 213 height 17
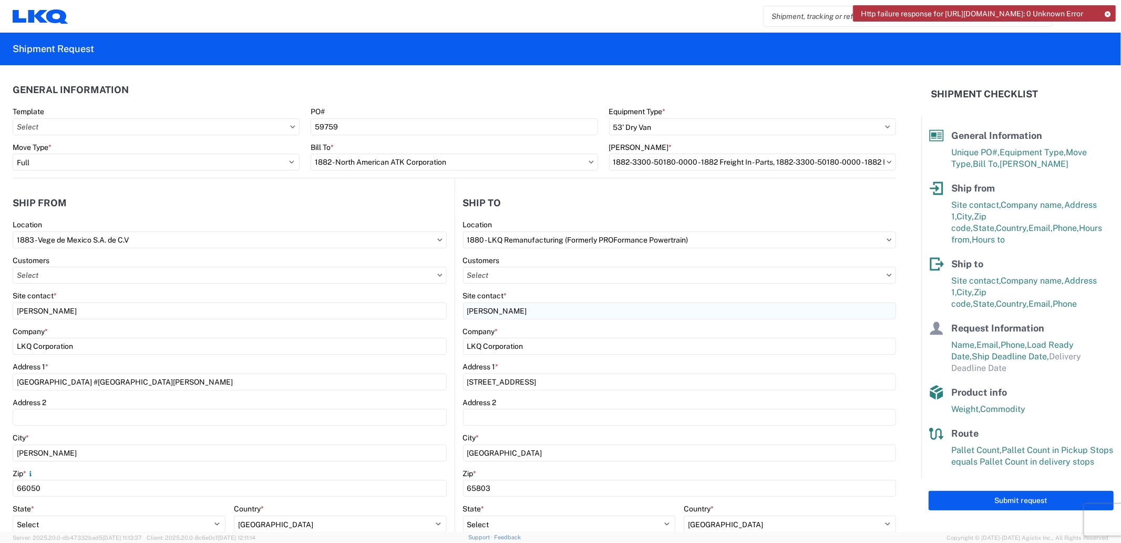
scroll to position [58, 0]
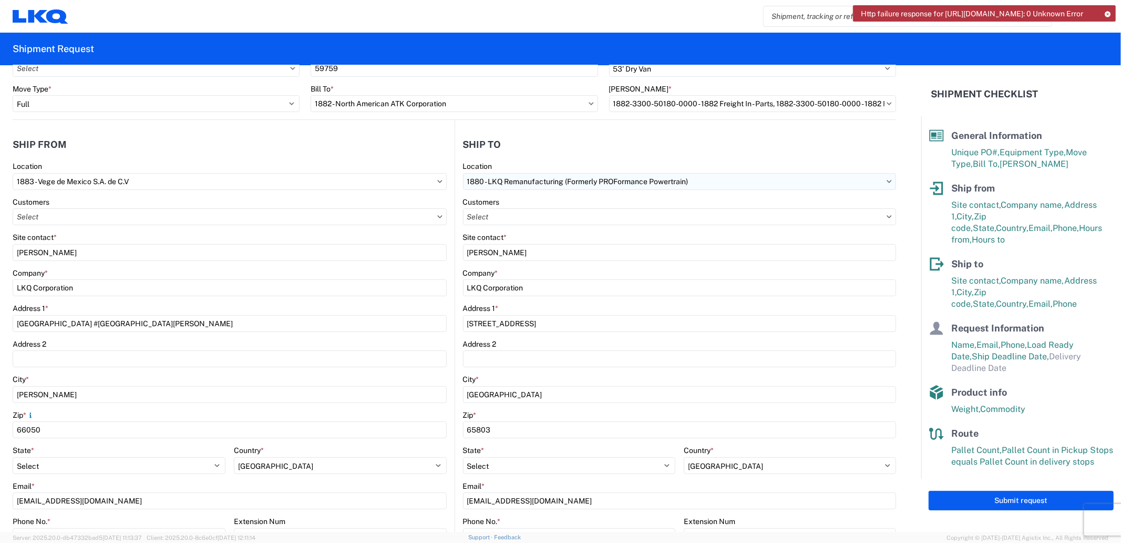
type input "20"
click at [707, 186] on input "1880 - LKQ Remanufacturing (Formerly PROFormance Powertrain)" at bounding box center [680, 181] width 434 height 17
type input "1880"
click at [571, 224] on div "1880 - LKQ Remanufacturing (Formerly PROFormance Powertrain)" at bounding box center [576, 227] width 230 height 17
select select
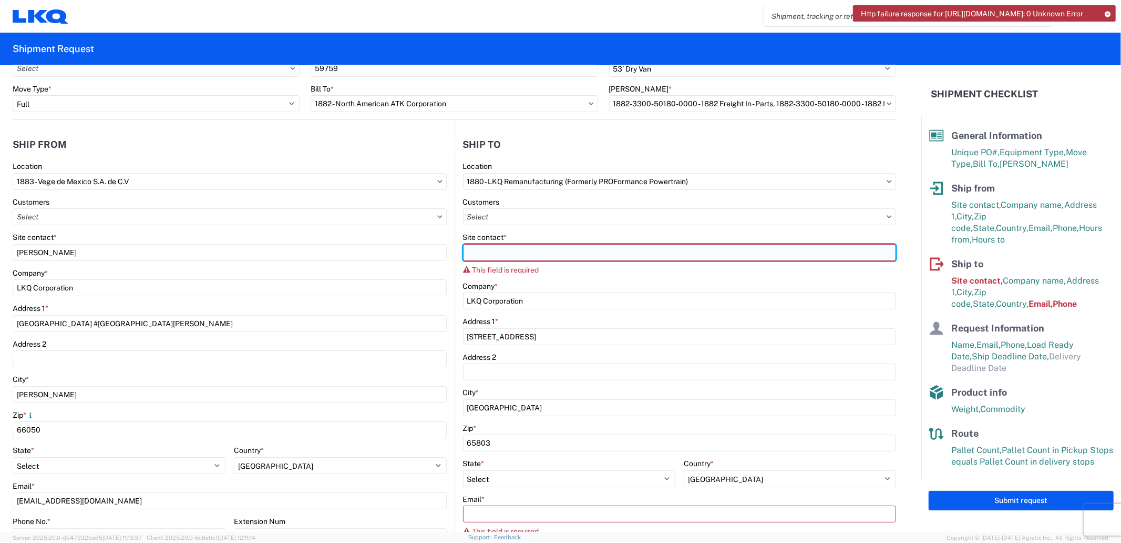
click at [554, 249] on input "Site contact *" at bounding box center [680, 252] width 434 height 17
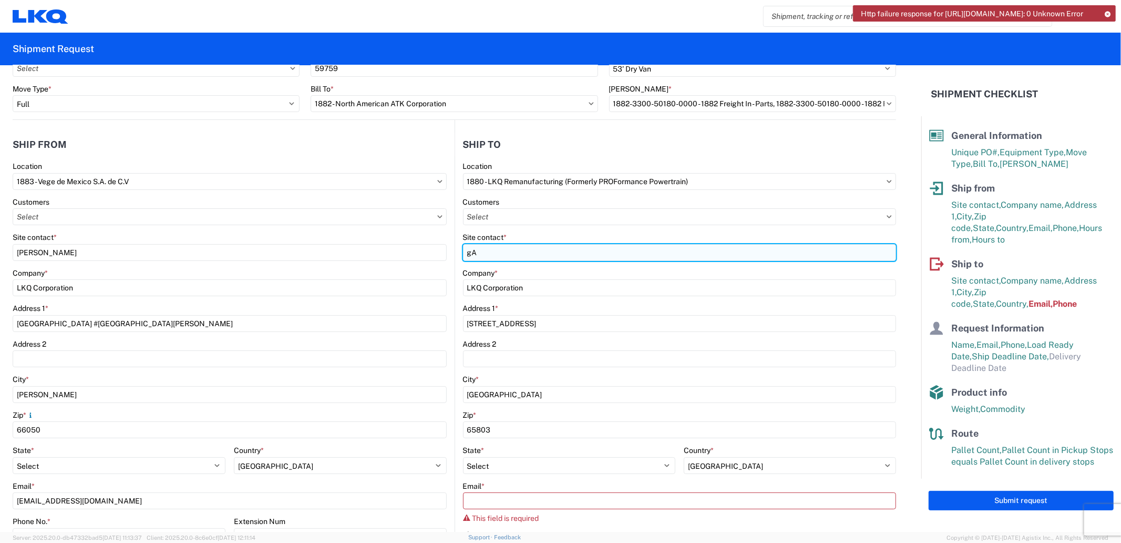
type input "g"
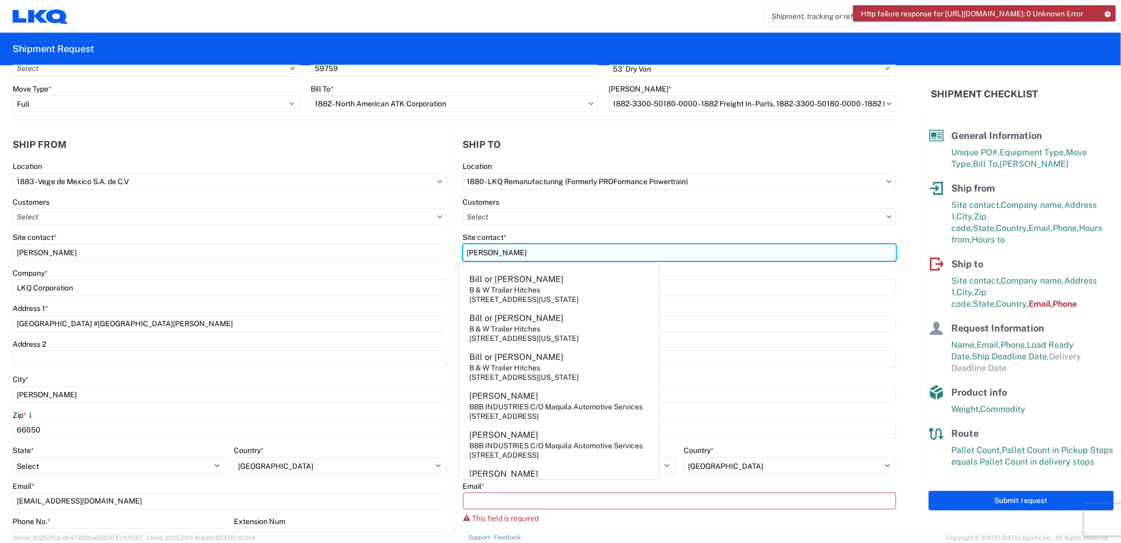
type input "[PERSON_NAME]"
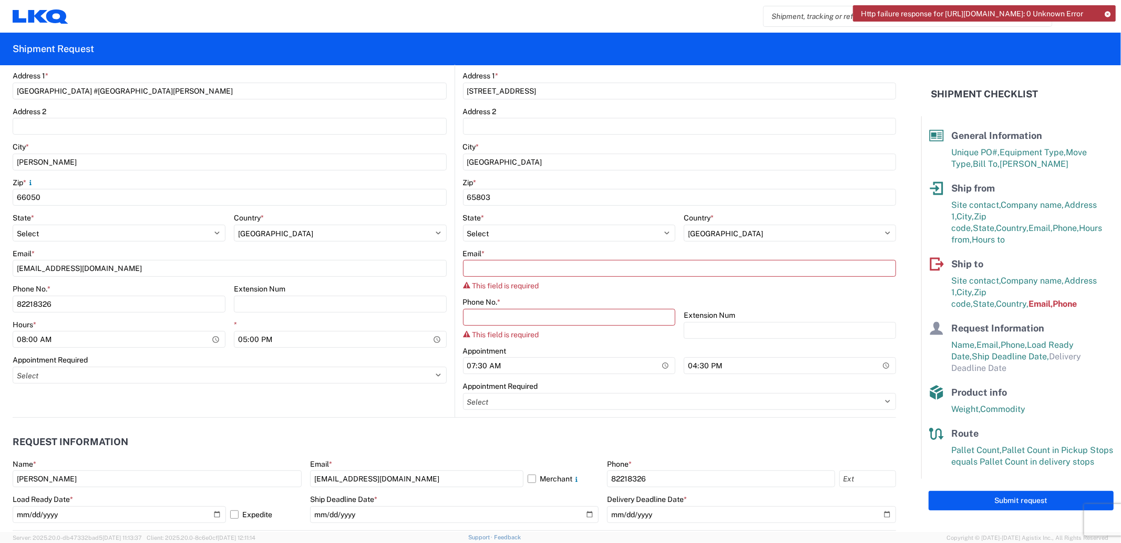
scroll to position [292, 0]
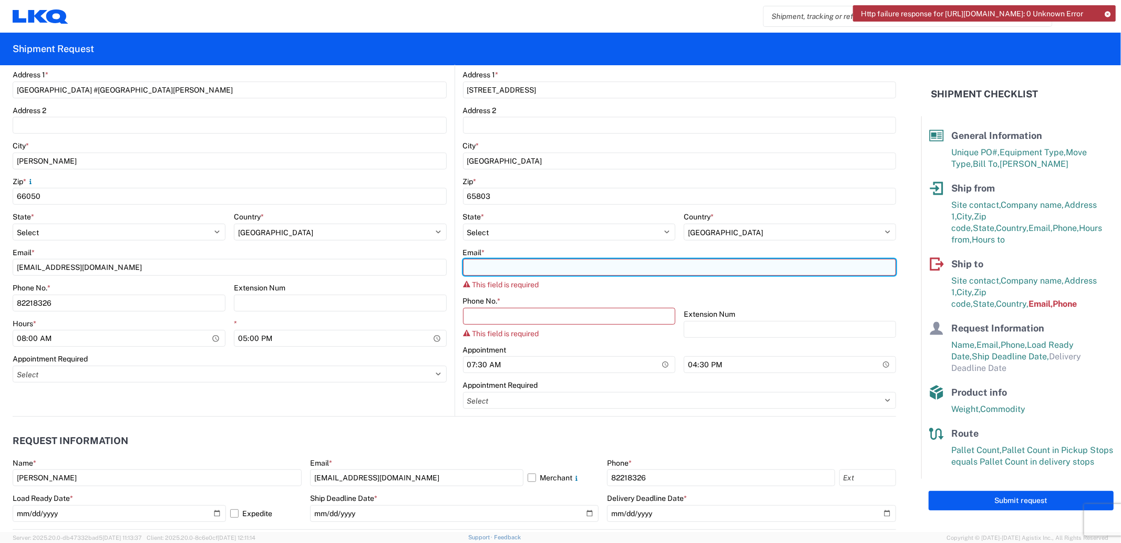
click at [518, 263] on input "Email *" at bounding box center [680, 267] width 434 height 17
paste input "[EMAIL_ADDRESS][DOMAIN_NAME]"
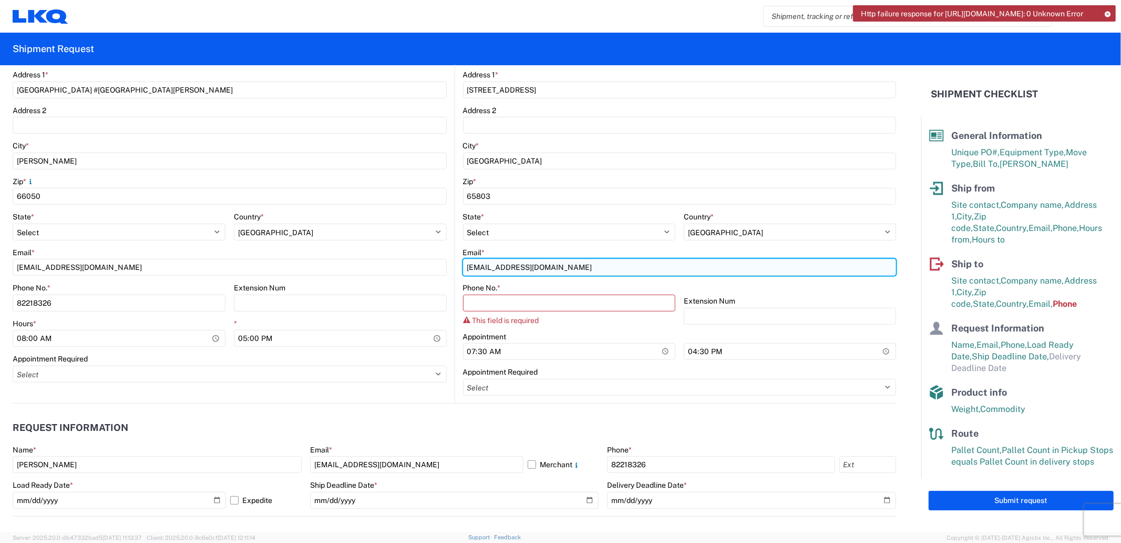
type input "[EMAIL_ADDRESS][DOMAIN_NAME]"
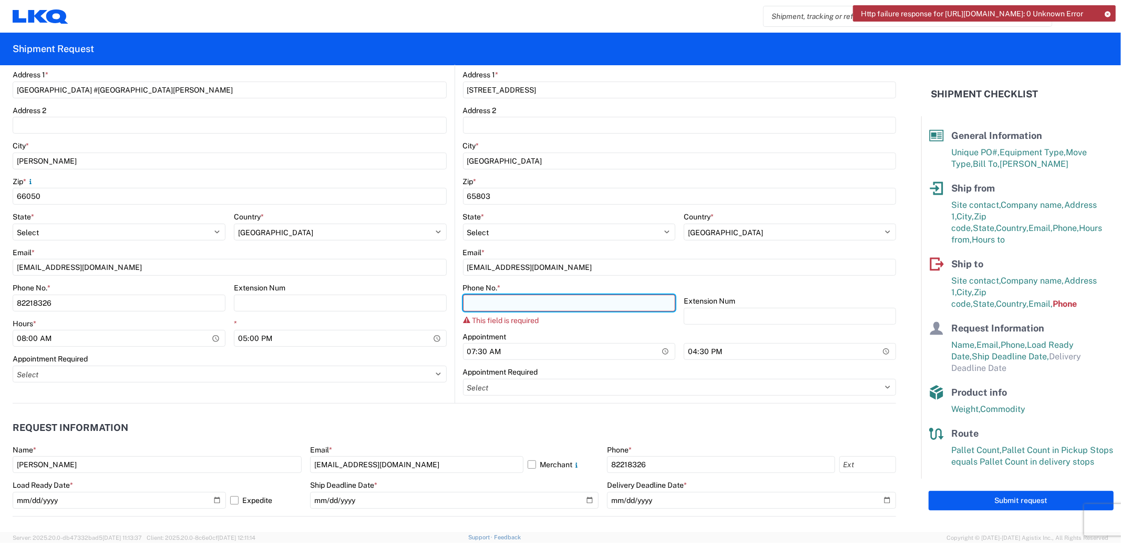
click at [524, 302] on input "Phone No. *" at bounding box center [569, 302] width 212 height 17
paste input "[PHONE_NUMBER]"
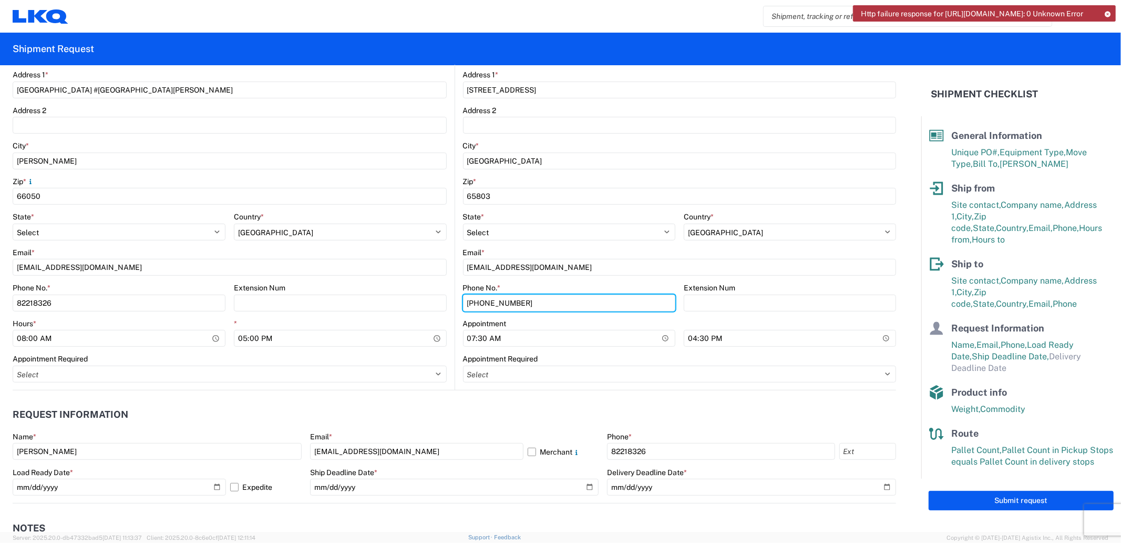
type input "[PHONE_NUMBER]"
click at [1005, 478] on div "Submit request" at bounding box center [1022, 500] width 200 height 44
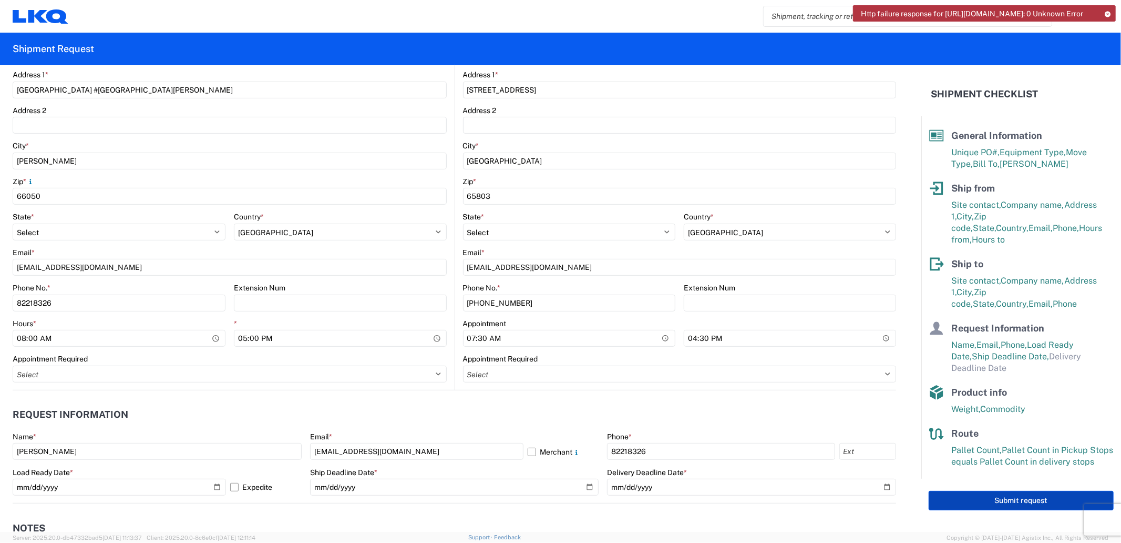
click at [1005, 490] on button "Submit request" at bounding box center [1021, 499] width 185 height 19
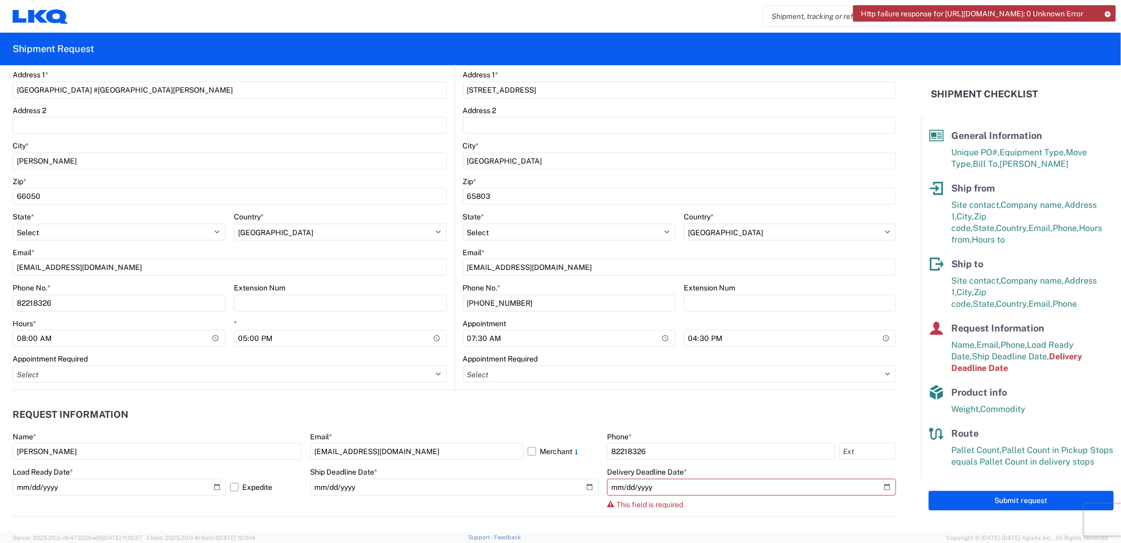
scroll to position [43, 0]
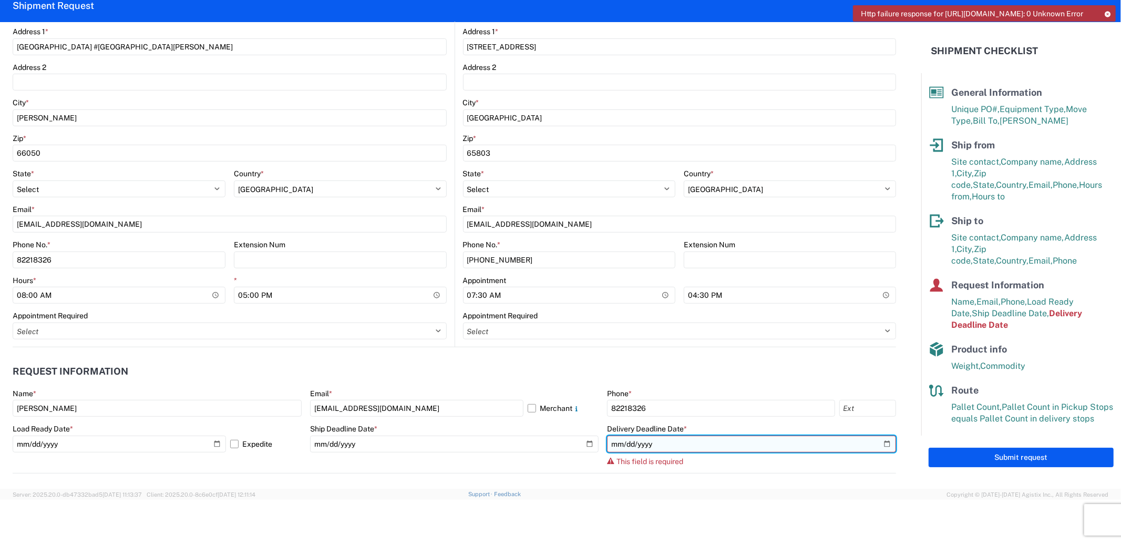
click at [866, 440] on input "date" at bounding box center [751, 443] width 289 height 17
click at [878, 443] on input "date" at bounding box center [751, 443] width 289 height 17
type input "[DATE]"
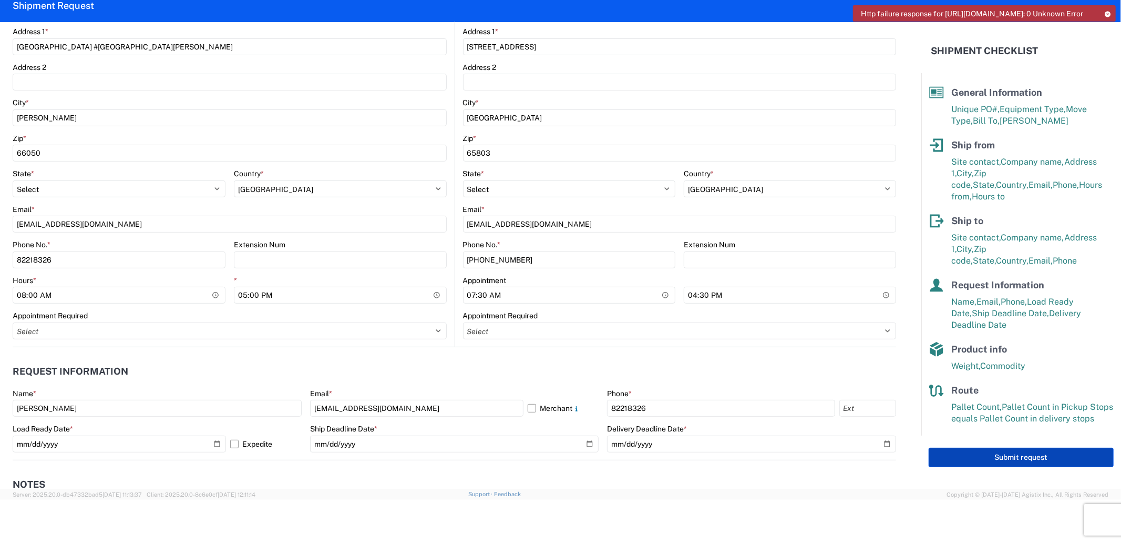
click at [1017, 447] on button "Submit request" at bounding box center [1021, 456] width 185 height 19
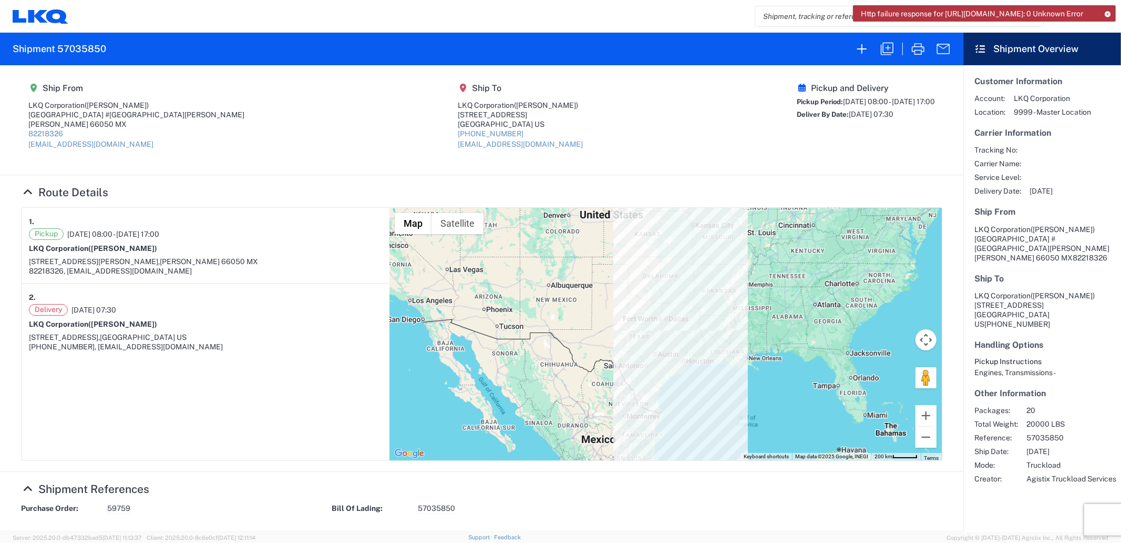
click at [84, 47] on h2 "Shipment 57035850" at bounding box center [60, 49] width 94 height 13
copy h2 "57035850"
